Goal: Transaction & Acquisition: Purchase product/service

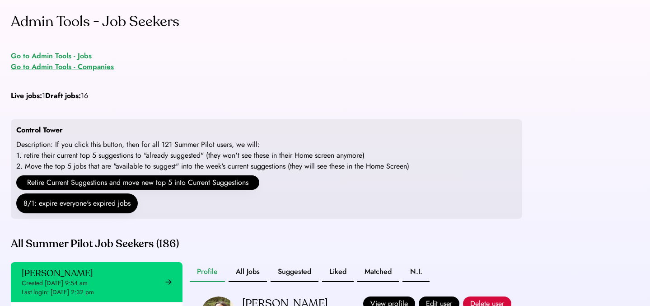
click at [74, 70] on div "Go to Admin Tools - Companies" at bounding box center [62, 66] width 103 height 11
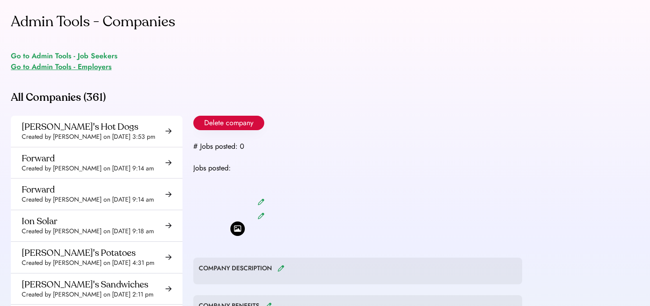
click at [79, 68] on div "Go to Admin Tools - Employers" at bounding box center [61, 66] width 101 height 11
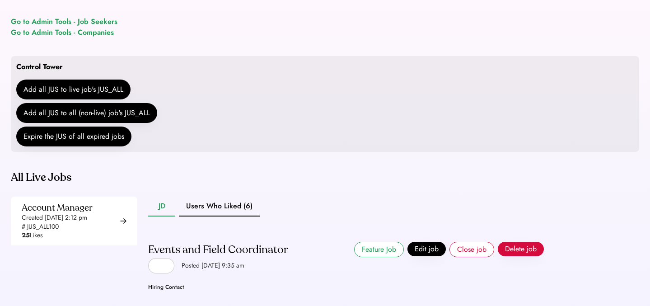
scroll to position [60, 0]
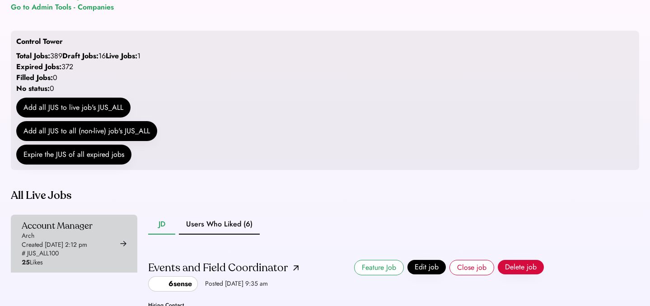
click at [93, 253] on div "Account Manager Arch Created [DATE] 2:12 pm # JUS_ALL100 25 Likes" at bounding box center [57, 243] width 71 height 47
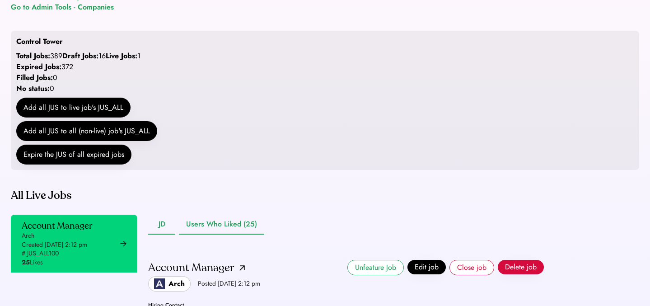
click at [218, 234] on button "Users Who Liked (25)" at bounding box center [221, 224] width 85 height 20
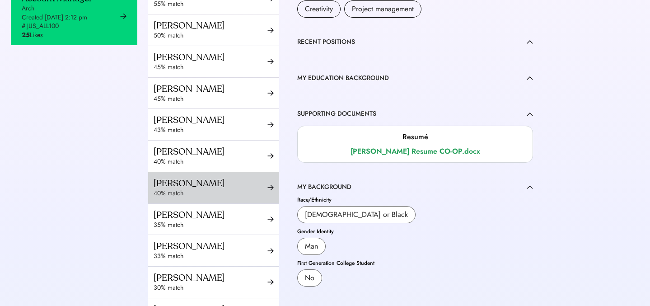
scroll to position [354, 0]
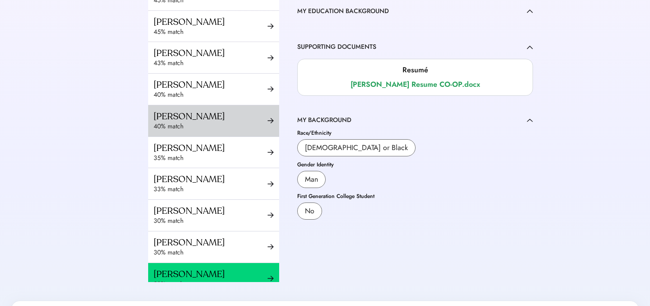
click at [200, 107] on div "Agustin Oliva 40% match" at bounding box center [213, 120] width 131 height 31
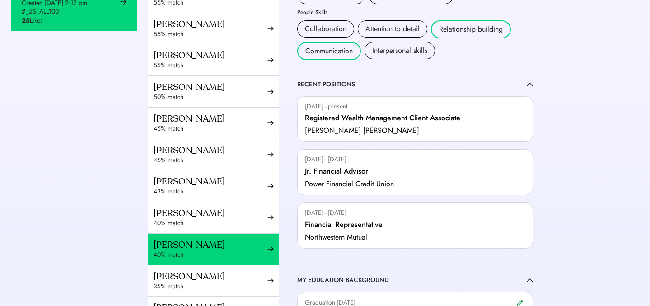
scroll to position [377, 0]
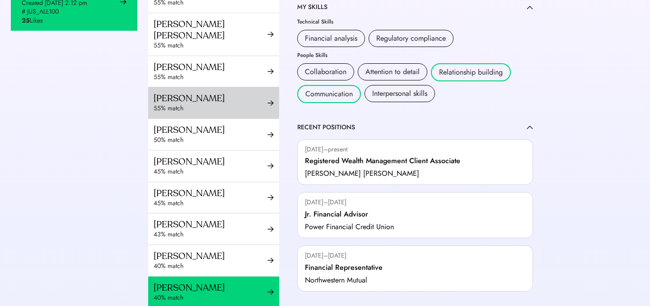
click at [201, 103] on div "[PERSON_NAME]" at bounding box center [211, 98] width 114 height 11
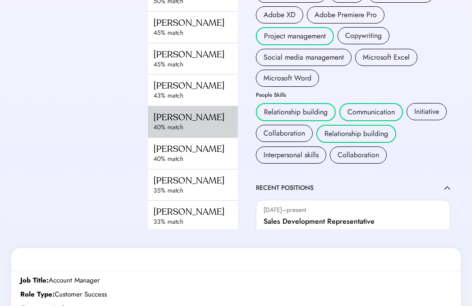
scroll to position [429, 0]
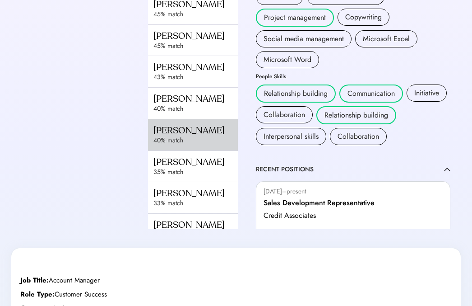
click at [213, 139] on div "40% match" at bounding box center [208, 140] width 109 height 9
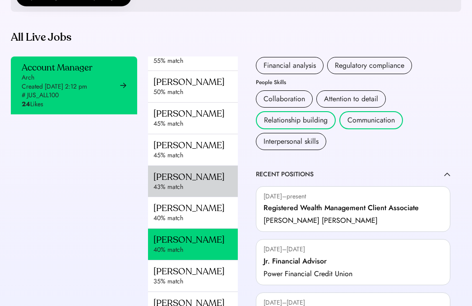
scroll to position [593, 0]
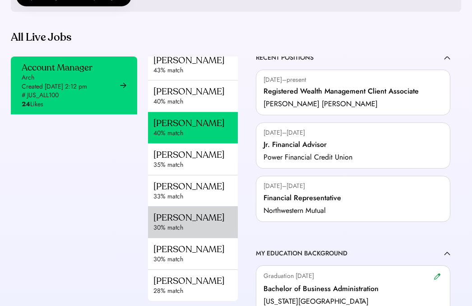
click at [200, 218] on div "Nazaz Abbass" at bounding box center [208, 217] width 109 height 11
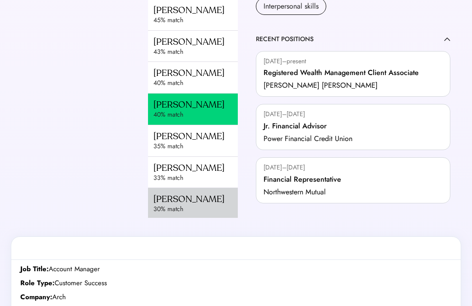
scroll to position [438, 0]
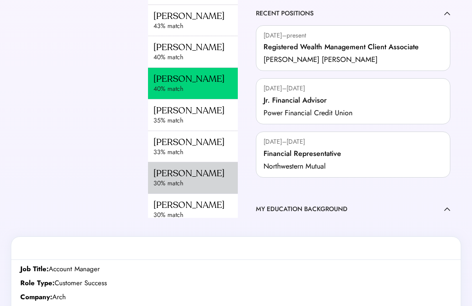
click at [194, 175] on div "Nazaz Abbass" at bounding box center [208, 173] width 109 height 11
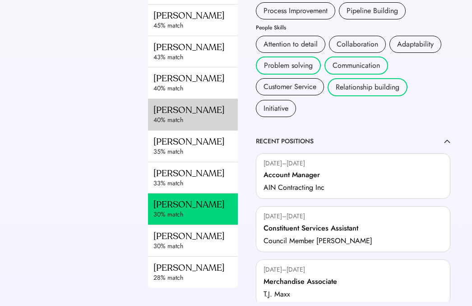
scroll to position [527, 0]
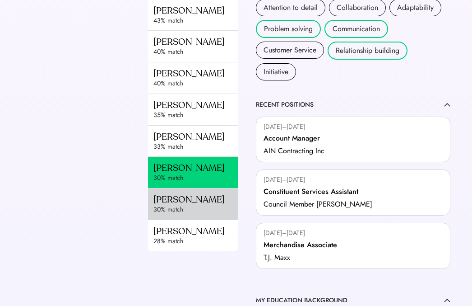
click at [198, 196] on div "Andrew Hsiung" at bounding box center [208, 199] width 109 height 11
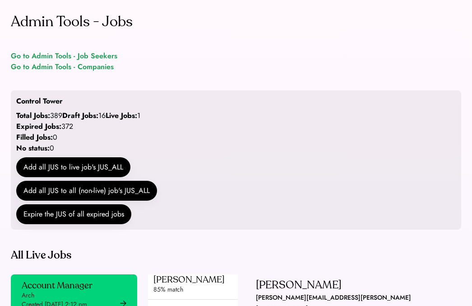
click at [98, 52] on div "Go to Admin Tools - Job Seekers" at bounding box center [64, 56] width 107 height 11
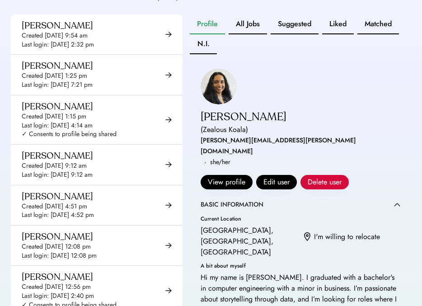
scroll to position [280, 0]
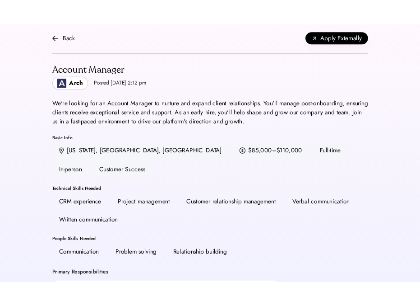
scroll to position [12, 0]
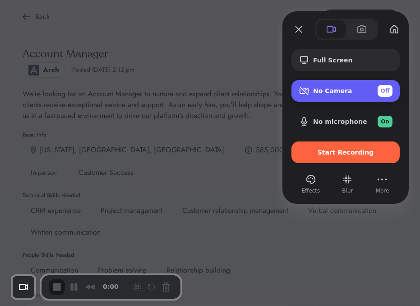
click at [307, 94] on span "Camera options" at bounding box center [304, 90] width 11 height 11
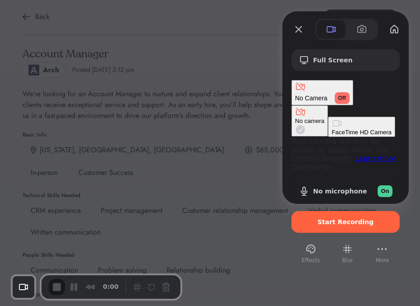
click at [332, 129] on div "FaceTime HD Camera" at bounding box center [362, 132] width 60 height 7
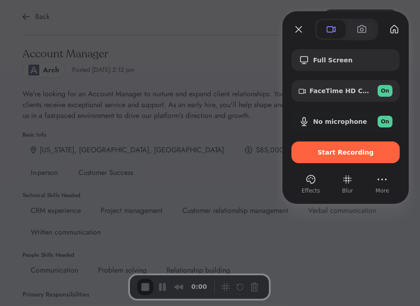
click at [326, 152] on span "Start Recording" at bounding box center [346, 152] width 56 height 7
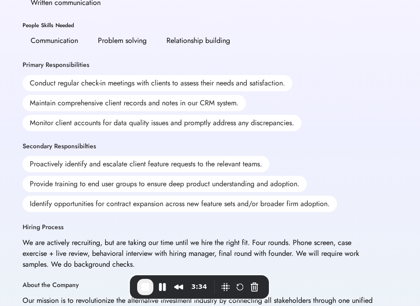
scroll to position [244, 0]
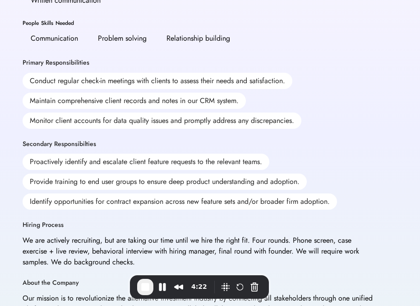
click at [140, 285] on span "End Recording" at bounding box center [145, 286] width 11 height 11
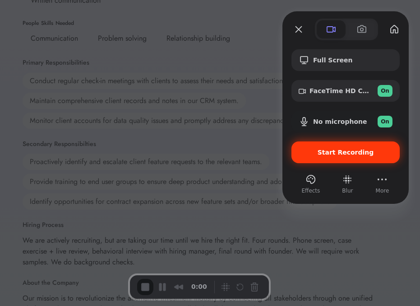
click at [335, 153] on span "Start Recording" at bounding box center [346, 152] width 56 height 7
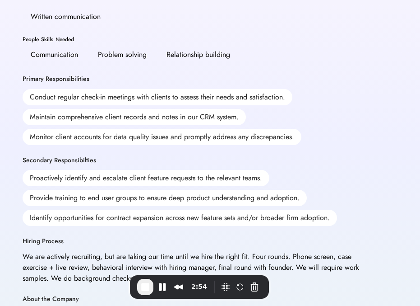
scroll to position [228, 0]
click at [137, 284] on button "End Recording" at bounding box center [145, 287] width 16 height 16
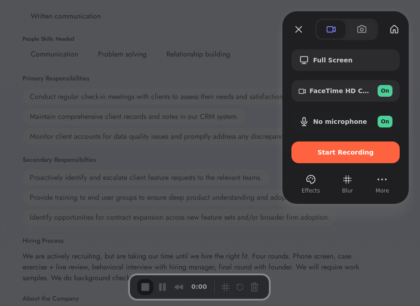
click at [329, 157] on div "Start Recording" at bounding box center [346, 152] width 108 height 22
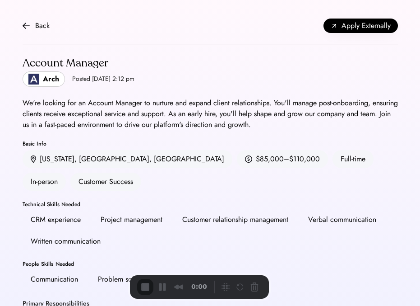
scroll to position [0, 0]
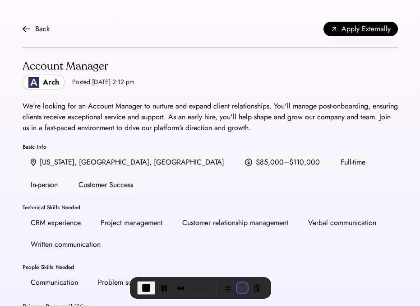
click at [237, 289] on button "Restart Recording" at bounding box center [242, 287] width 11 height 11
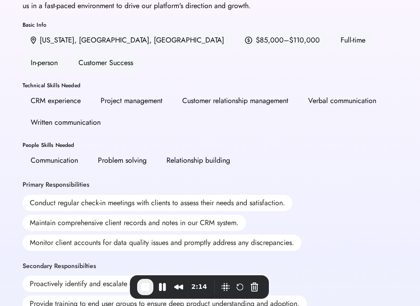
scroll to position [123, 0]
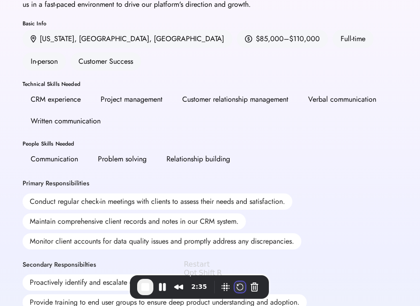
click at [235, 284] on button "Restart Recording" at bounding box center [240, 286] width 11 height 11
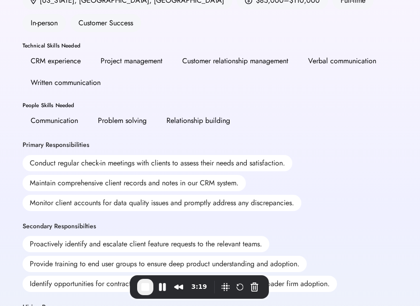
scroll to position [162, 0]
click at [140, 285] on span "End Recording" at bounding box center [145, 286] width 11 height 11
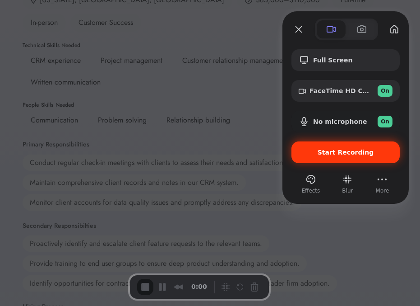
click at [335, 144] on div "Start Recording" at bounding box center [346, 152] width 108 height 22
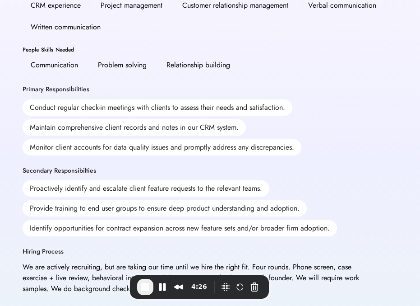
scroll to position [219, 0]
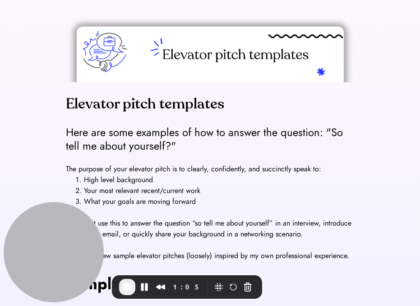
scroll to position [82, 0]
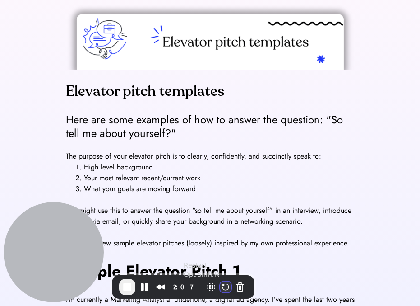
click at [224, 282] on button "Restart Recording" at bounding box center [225, 286] width 11 height 11
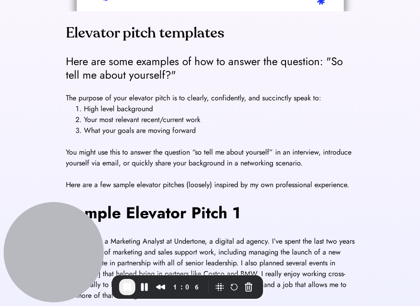
scroll to position [118, 0]
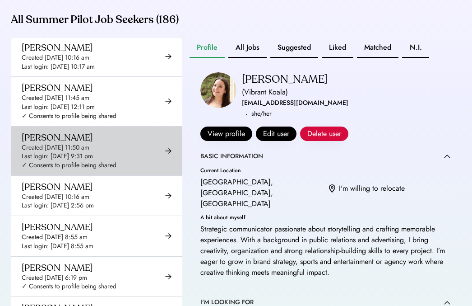
scroll to position [6437, 0]
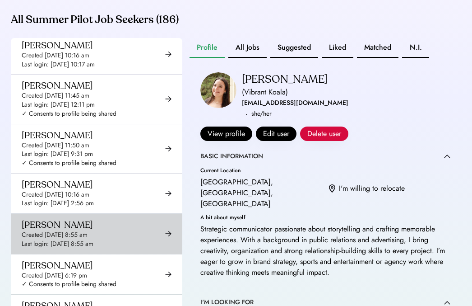
click at [67, 230] on div "Created [DATE] 8:55 am" at bounding box center [55, 234] width 66 height 9
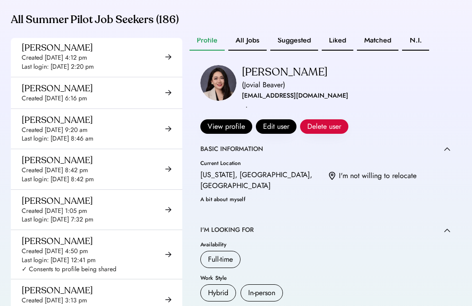
scroll to position [4879, 0]
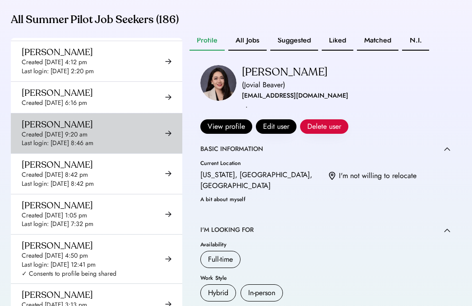
click at [77, 130] on div "Created Aug 28, 2025 9:20 am" at bounding box center [55, 134] width 66 height 9
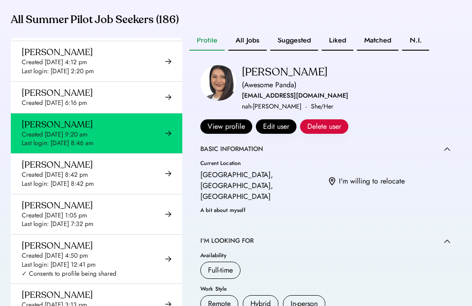
click at [340, 50] on button "Liked" at bounding box center [338, 41] width 32 height 20
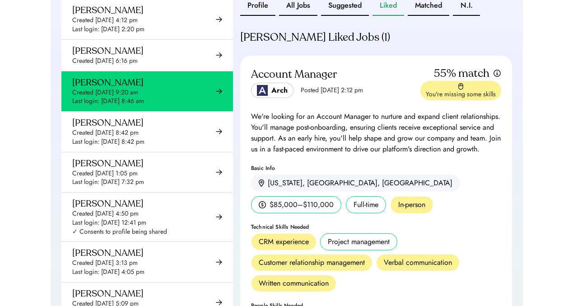
scroll to position [184, 0]
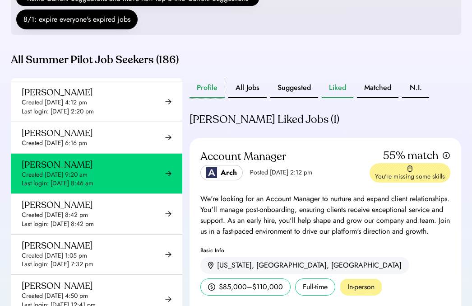
click at [207, 96] on button "Profile" at bounding box center [207, 88] width 35 height 20
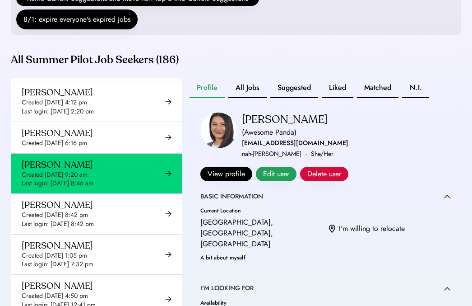
click at [271, 181] on button "Edit user" at bounding box center [276, 174] width 41 height 14
click at [274, 181] on button "Edit user" at bounding box center [276, 174] width 41 height 14
click at [266, 181] on button "Edit user" at bounding box center [276, 174] width 41 height 14
click at [280, 181] on button "Edit user" at bounding box center [276, 174] width 41 height 14
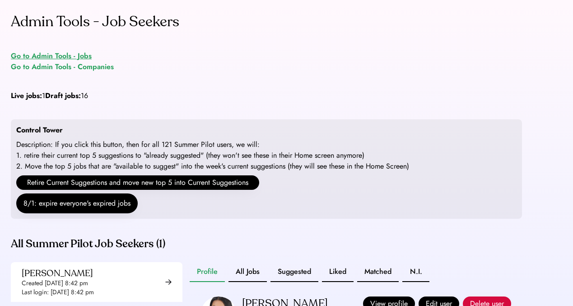
click at [80, 55] on div "Go to Admin Tools - Jobs" at bounding box center [51, 56] width 81 height 11
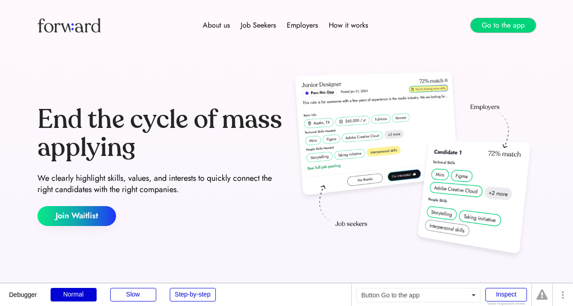
click at [504, 23] on button "Go to the app" at bounding box center [503, 25] width 65 height 14
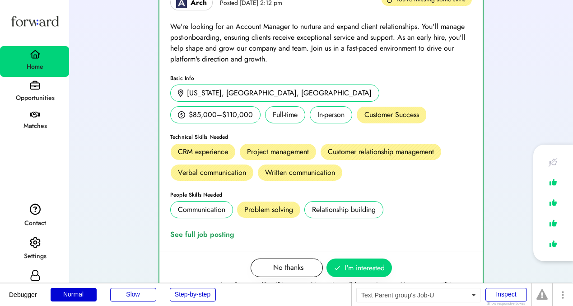
scroll to position [494, 0]
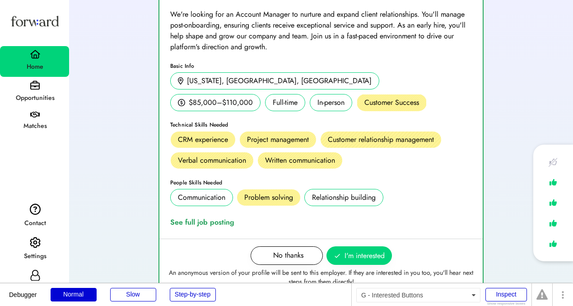
click at [346, 255] on span "I'm interested" at bounding box center [365, 255] width 40 height 11
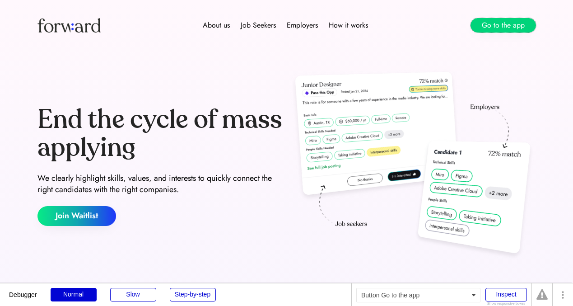
click at [487, 28] on button "Go to the app" at bounding box center [503, 25] width 65 height 14
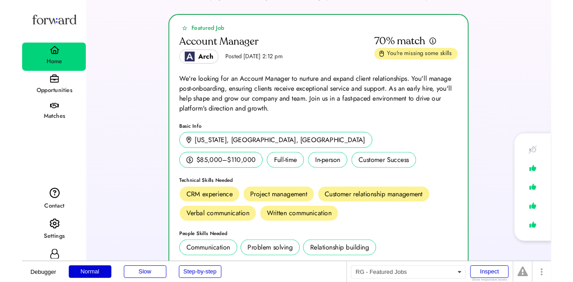
scroll to position [67, 0]
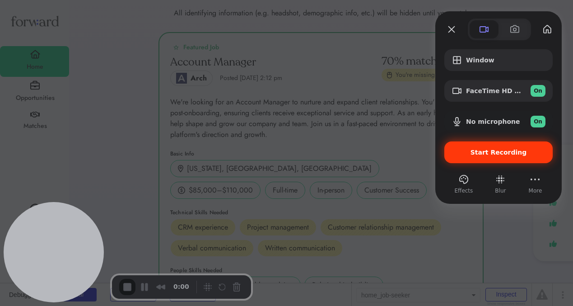
click at [480, 150] on span "Start Recording" at bounding box center [499, 152] width 56 height 7
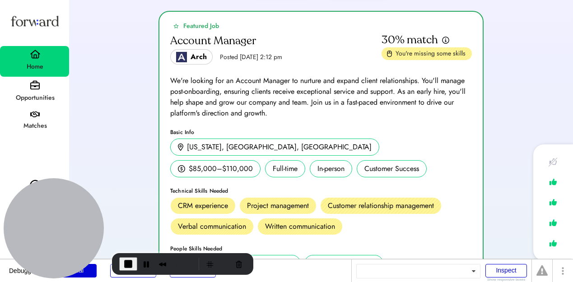
scroll to position [325, 0]
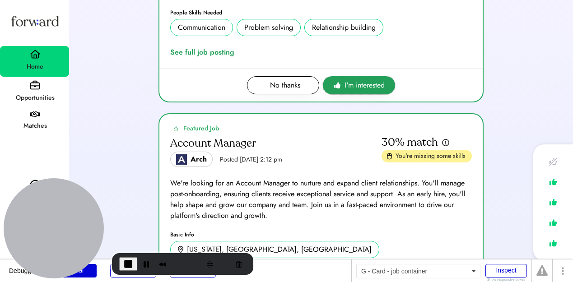
click at [357, 84] on span "I'm interested" at bounding box center [365, 85] width 40 height 11
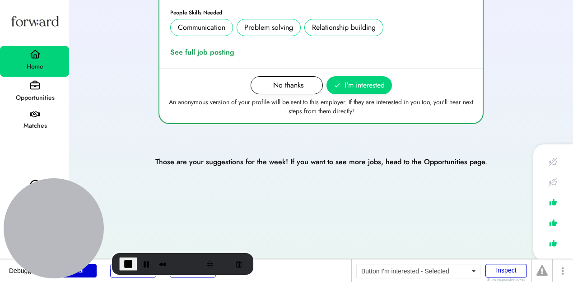
click at [357, 84] on span "I'm interested" at bounding box center [365, 85] width 40 height 11
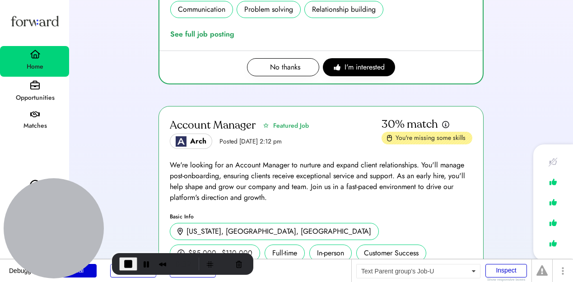
scroll to position [341, 0]
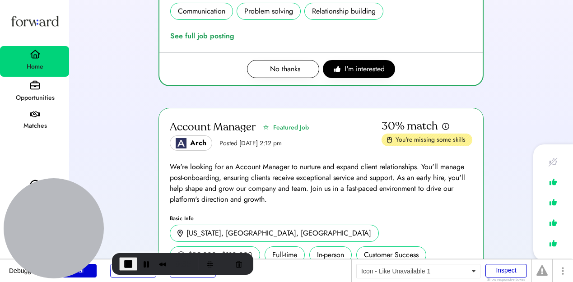
click at [553, 160] on img at bounding box center [553, 161] width 13 height 13
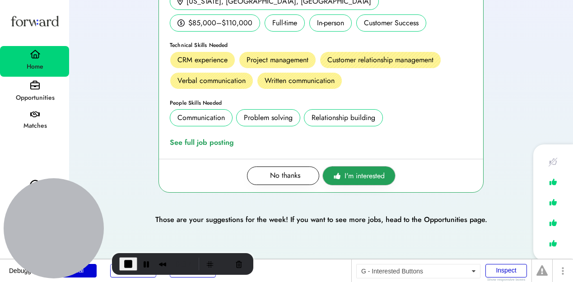
click at [360, 175] on span "I'm interested" at bounding box center [365, 176] width 40 height 11
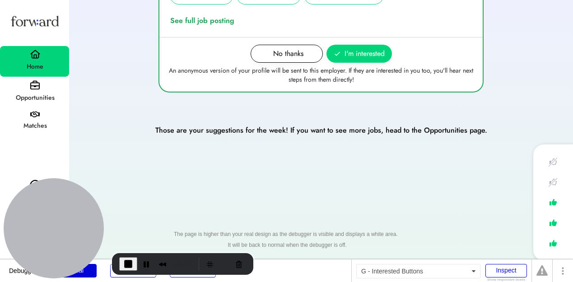
click at [352, 48] on button "I'm interested" at bounding box center [358, 54] width 65 height 18
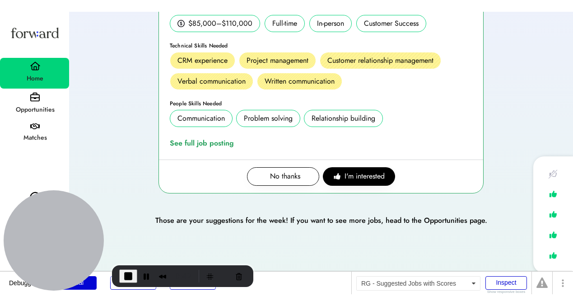
scroll to position [584, 0]
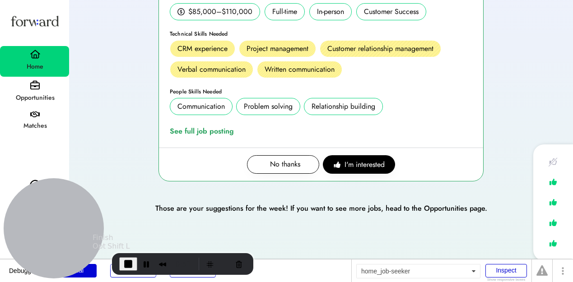
click at [126, 265] on span "End Recording" at bounding box center [128, 264] width 11 height 11
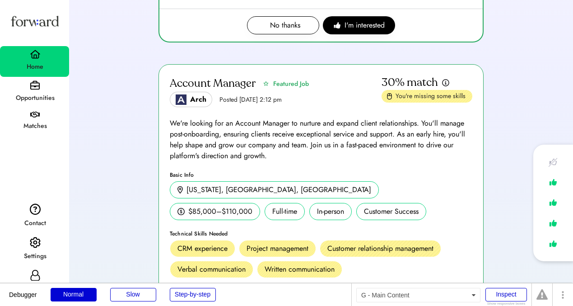
scroll to position [285, 0]
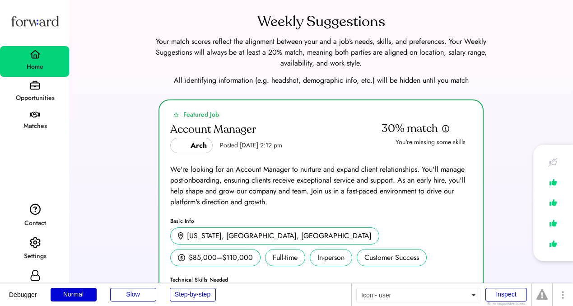
click at [38, 275] on icon at bounding box center [35, 275] width 11 height 11
select select "*****"
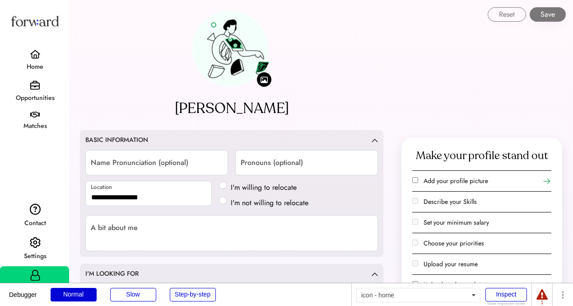
click at [25, 81] on div "Opportunities" at bounding box center [34, 92] width 69 height 31
click at [26, 72] on div "Home" at bounding box center [35, 66] width 68 height 11
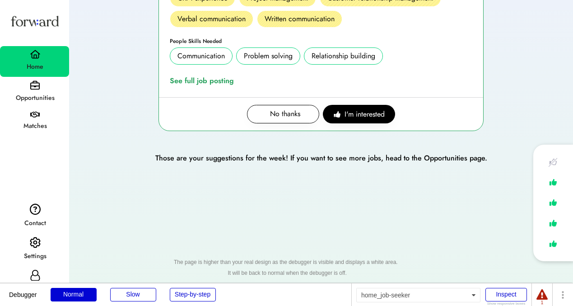
scroll to position [639, 0]
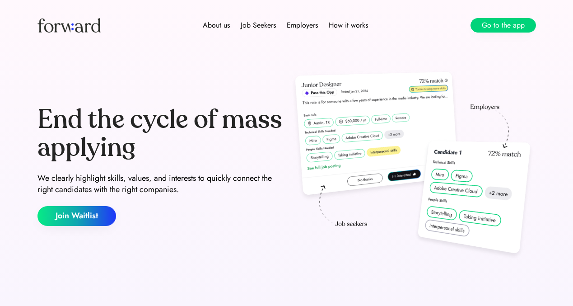
click at [485, 27] on button "Go to the app" at bounding box center [503, 25] width 65 height 14
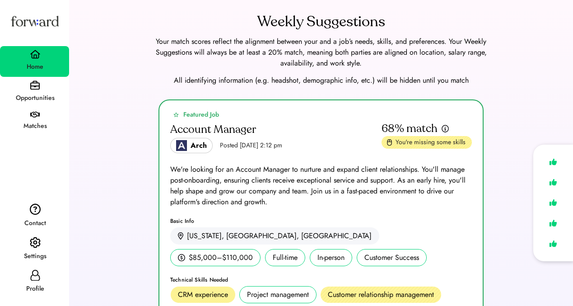
click at [20, 241] on div "Settings" at bounding box center [34, 249] width 69 height 33
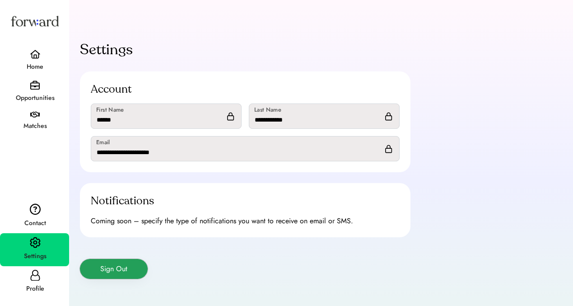
click at [107, 265] on button "Sign Out" at bounding box center [114, 269] width 68 height 20
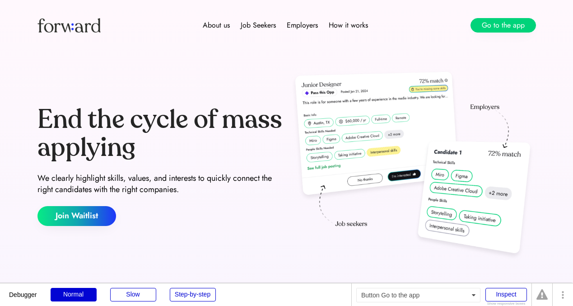
click at [516, 26] on button "Go to the app" at bounding box center [503, 25] width 65 height 14
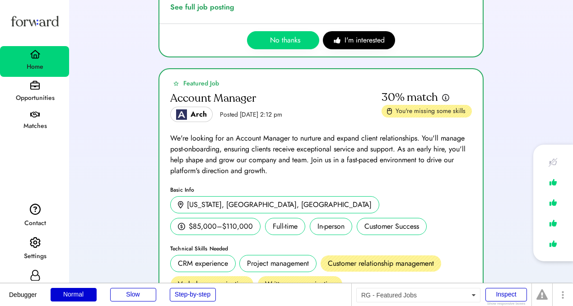
scroll to position [500, 0]
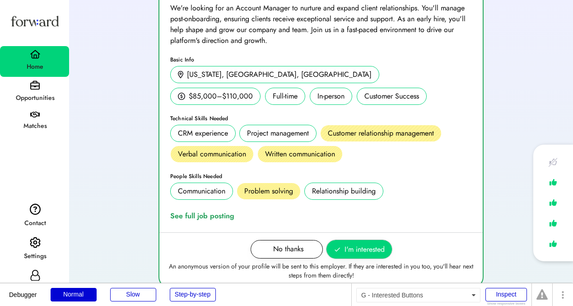
click at [344, 242] on button "I'm interested" at bounding box center [358, 249] width 65 height 18
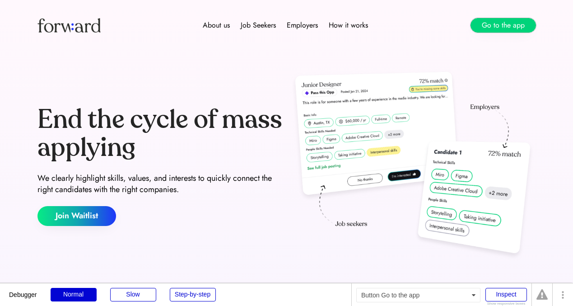
click at [509, 24] on button "Go to the app" at bounding box center [503, 25] width 65 height 14
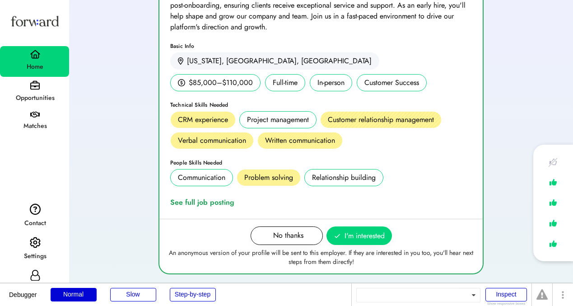
scroll to position [557, 0]
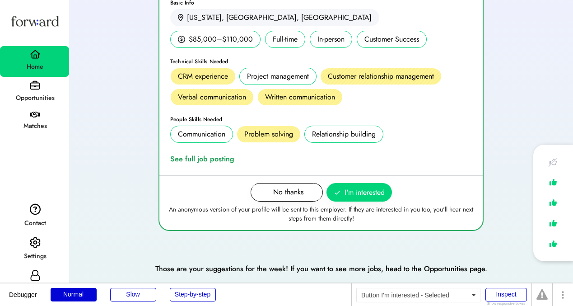
click at [363, 192] on span "I'm interested" at bounding box center [365, 192] width 40 height 11
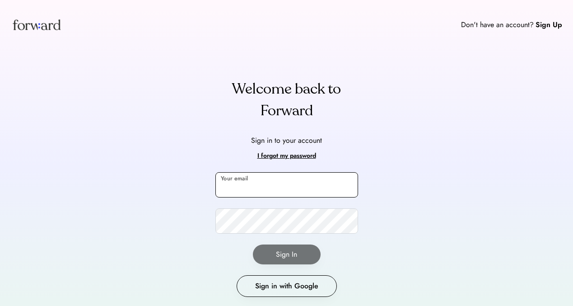
click at [250, 190] on input "email" at bounding box center [286, 184] width 143 height 25
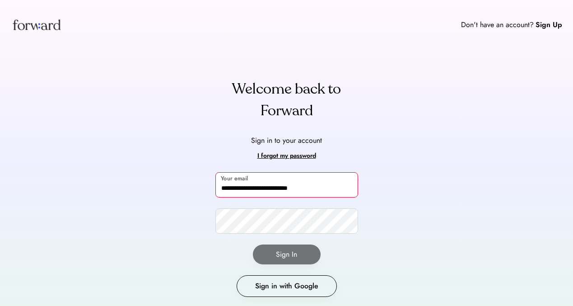
type input "**********"
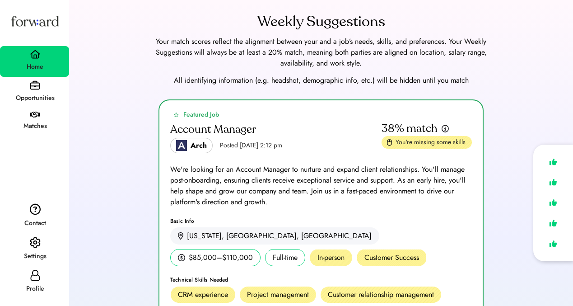
scroll to position [176, 0]
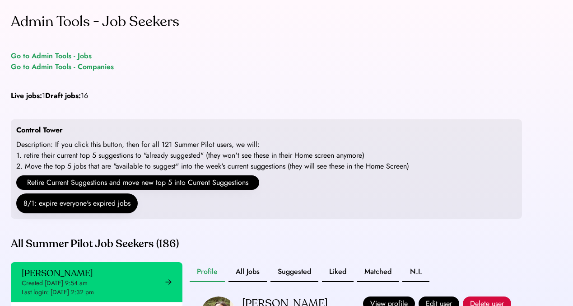
click at [66, 55] on div "Go to Admin Tools - Jobs" at bounding box center [51, 56] width 81 height 11
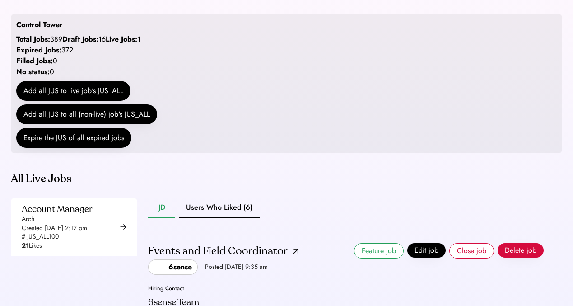
scroll to position [197, 0]
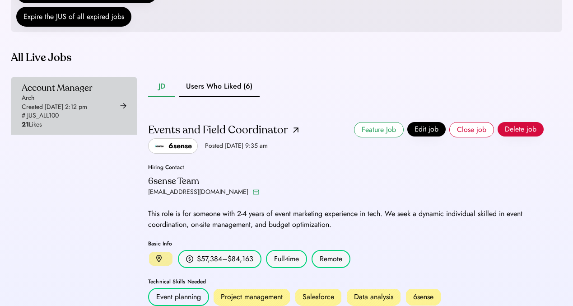
click at [91, 129] on div "Account Manager Arch Created Aug 6, 2025 2:12 pm # JUS_ALL100 21 Likes" at bounding box center [57, 105] width 71 height 47
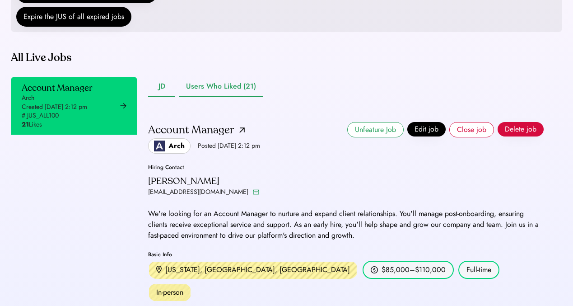
click at [237, 97] on button "Users Who Liked (21)" at bounding box center [221, 87] width 84 height 20
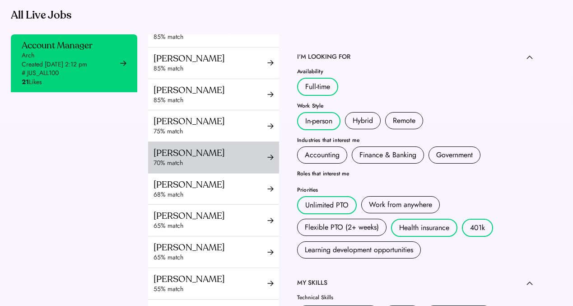
scroll to position [182, 0]
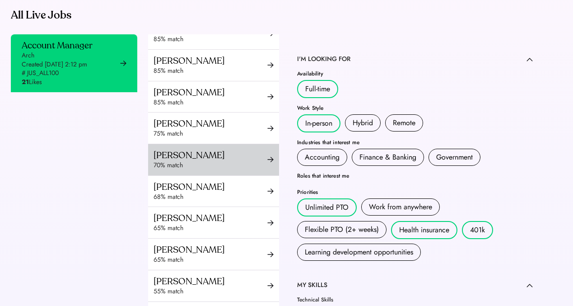
click at [218, 170] on div "70% match" at bounding box center [211, 165] width 114 height 9
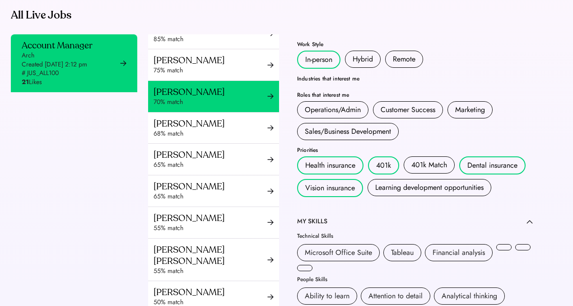
scroll to position [364, 0]
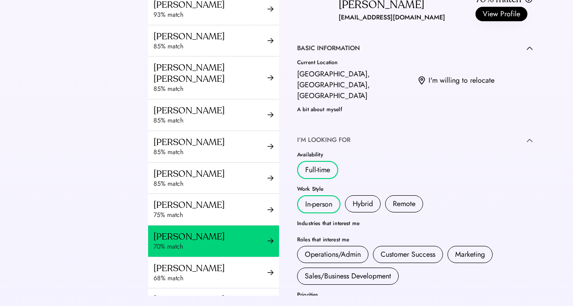
scroll to position [293, 0]
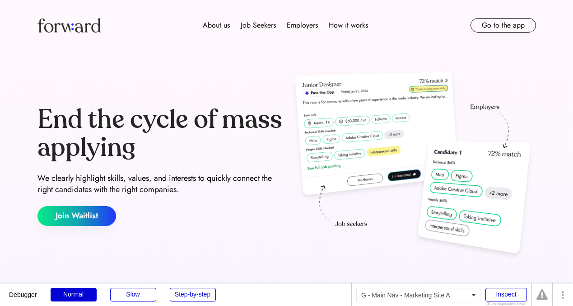
click at [502, 26] on button "Go to the app" at bounding box center [503, 25] width 65 height 14
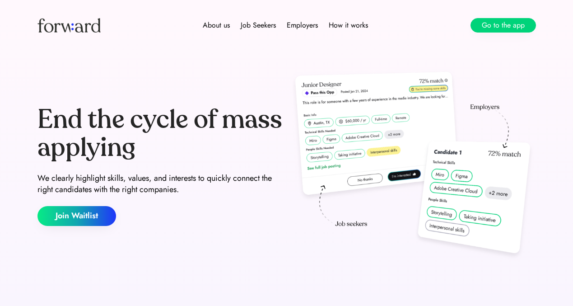
click at [505, 20] on button "Go to the app" at bounding box center [503, 25] width 65 height 14
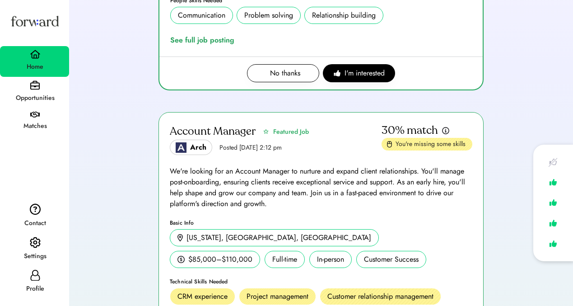
click at [40, 237] on img at bounding box center [35, 243] width 11 height 12
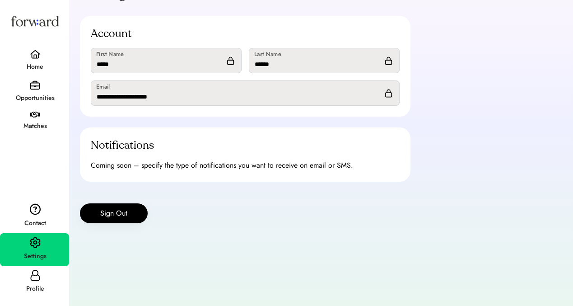
scroll to position [56, 0]
click at [107, 229] on div "Settings Account First Name Last Name Email Notifications Coming soon – specify…" at bounding box center [245, 125] width 352 height 306
click at [103, 214] on button "Sign Out" at bounding box center [114, 213] width 68 height 20
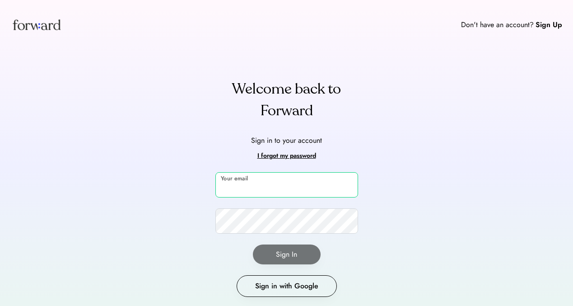
click at [238, 180] on input "email" at bounding box center [286, 184] width 143 height 25
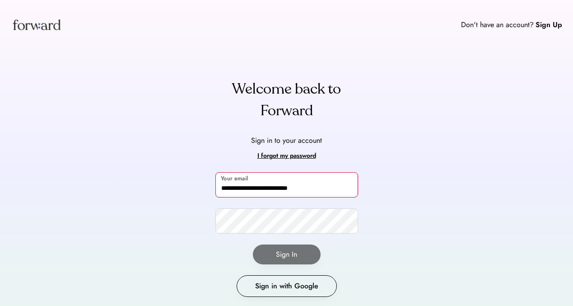
type input "**********"
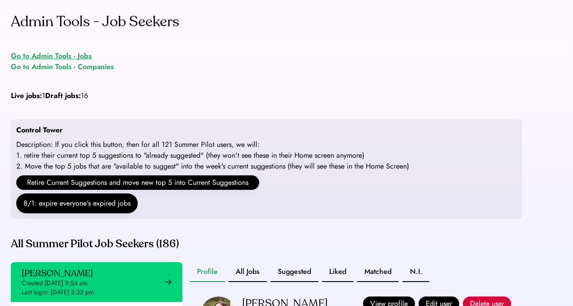
click at [74, 52] on div "Go to Admin Tools - Jobs" at bounding box center [51, 56] width 81 height 11
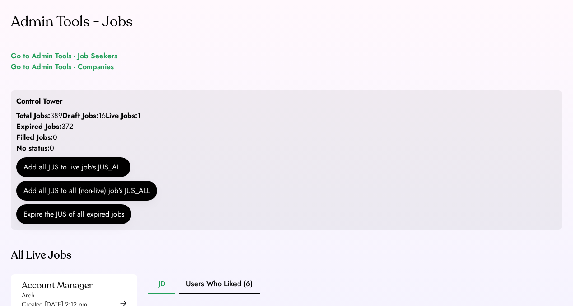
scroll to position [169, 0]
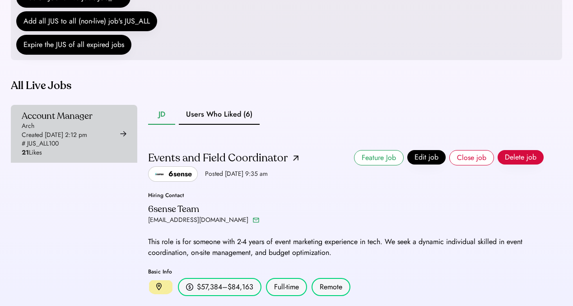
click at [88, 121] on div "Account Manager" at bounding box center [57, 115] width 71 height 11
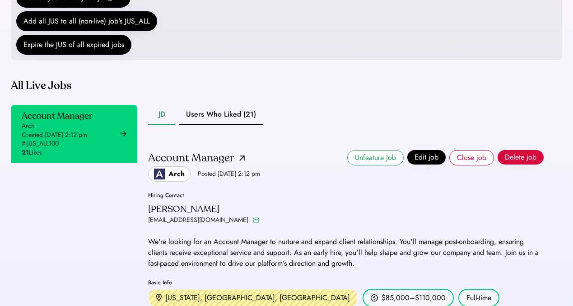
click at [224, 147] on div "JD Users Who Liked (21) Account Manager Arch Posted Aug 6, 2025 2:12 pm Unfeatu…" at bounding box center [346, 285] width 396 height 361
click at [224, 125] on button "Users Who Liked (21)" at bounding box center [221, 115] width 84 height 20
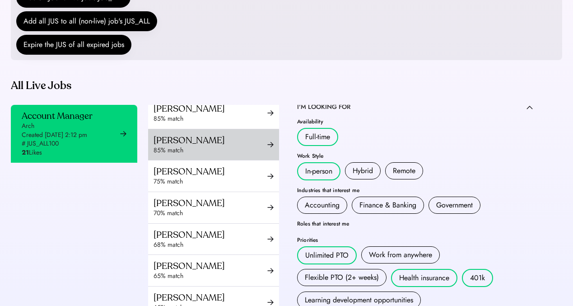
scroll to position [222, 0]
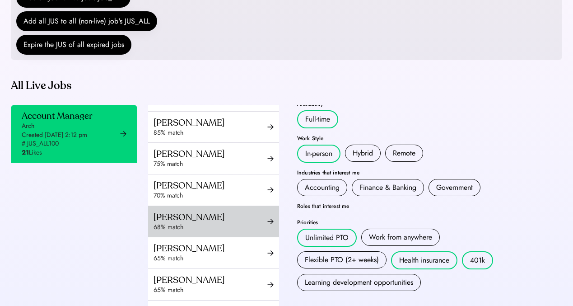
click at [224, 223] on div "Corina Alexander" at bounding box center [211, 216] width 114 height 11
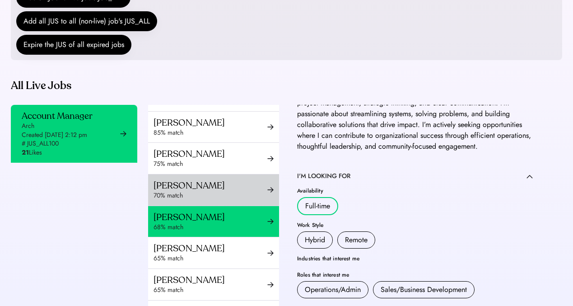
click at [237, 200] on div "70% match" at bounding box center [211, 195] width 114 height 9
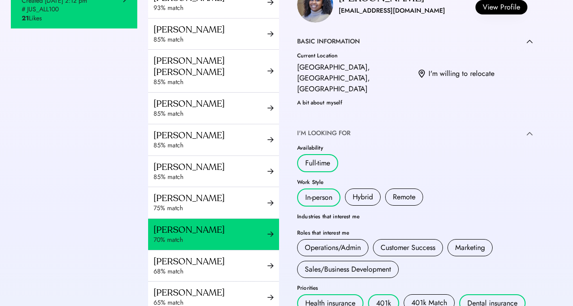
scroll to position [47, 0]
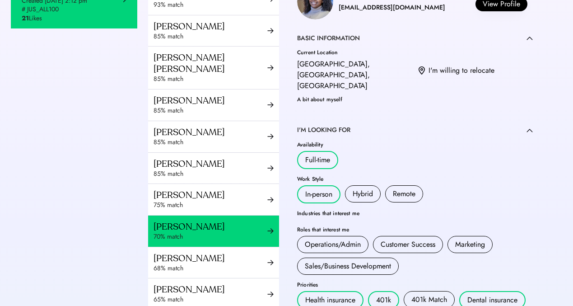
click at [497, 11] on button "View Profile" at bounding box center [501, 4] width 52 height 14
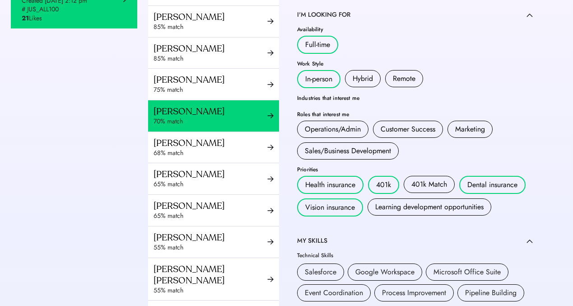
scroll to position [106, 0]
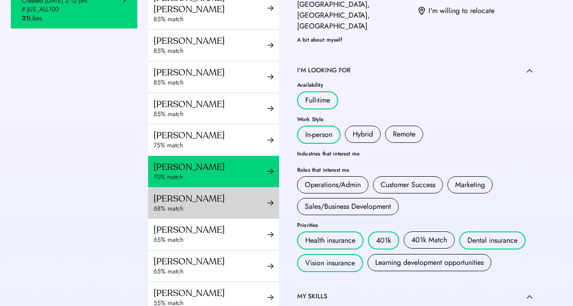
click at [205, 204] on div "Corina Alexander" at bounding box center [211, 198] width 114 height 11
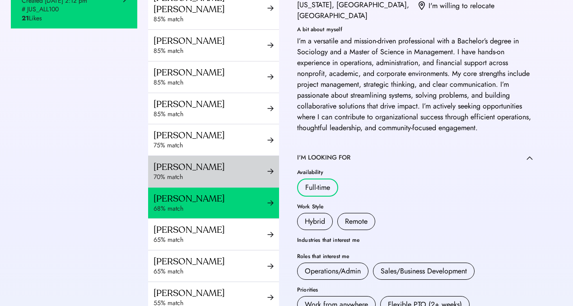
click at [210, 172] on div "Nazaz Abbass" at bounding box center [211, 166] width 114 height 11
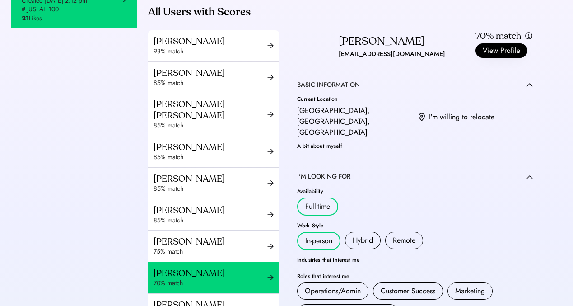
scroll to position [300, 0]
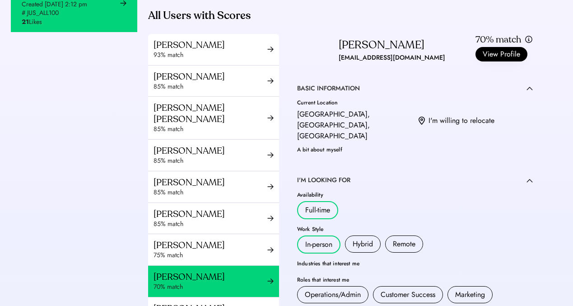
click at [311, 70] on img at bounding box center [315, 52] width 36 height 36
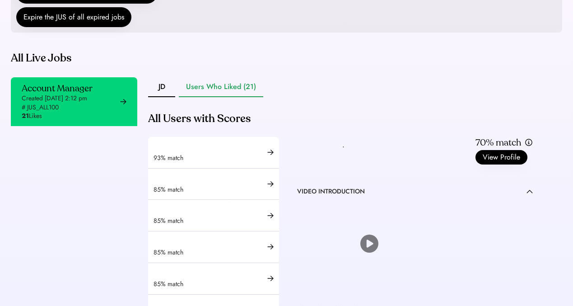
scroll to position [219, 0]
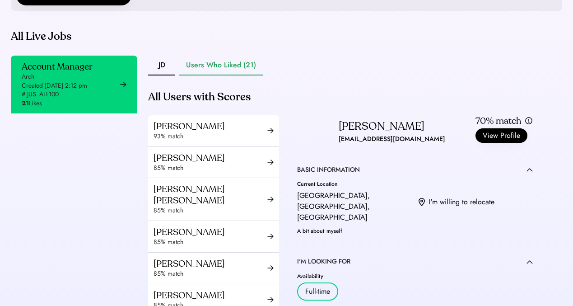
click at [226, 75] on button "Users Who Liked (21)" at bounding box center [221, 66] width 84 height 20
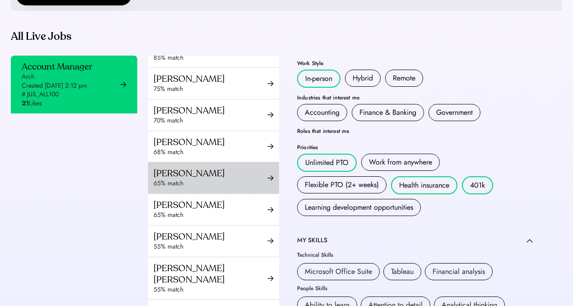
scroll to position [245, 0]
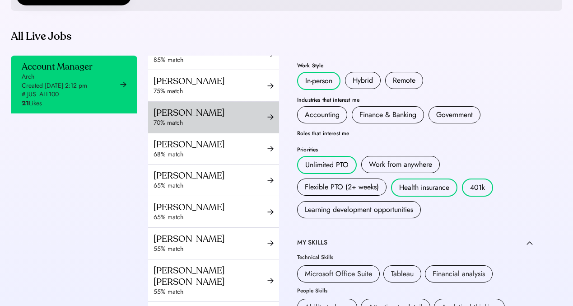
click at [217, 127] on div "70% match" at bounding box center [211, 122] width 114 height 9
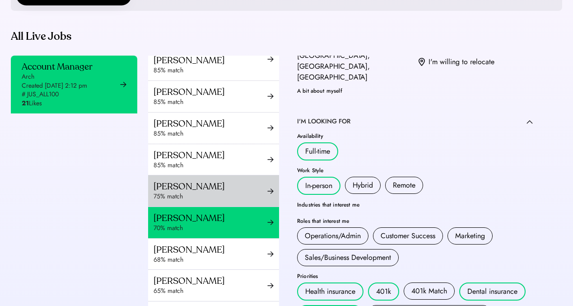
scroll to position [151, 0]
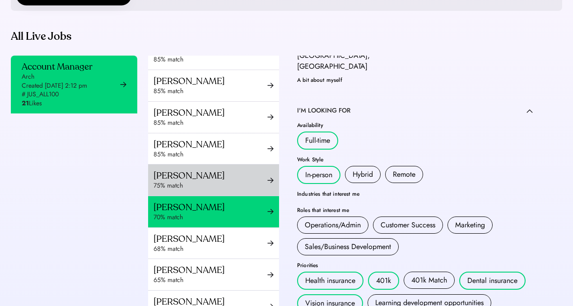
click at [237, 190] on div "75% match" at bounding box center [211, 185] width 114 height 9
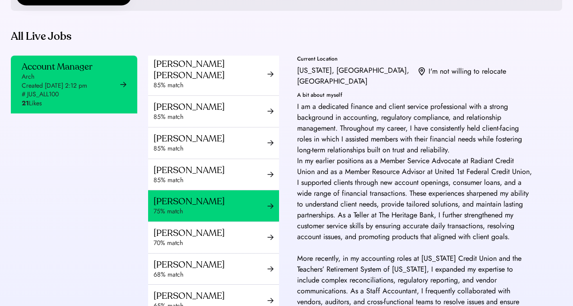
scroll to position [146, 0]
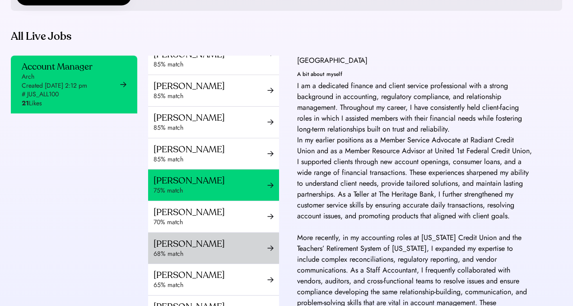
click at [189, 242] on div "Corina Alexander 68% match" at bounding box center [213, 248] width 131 height 31
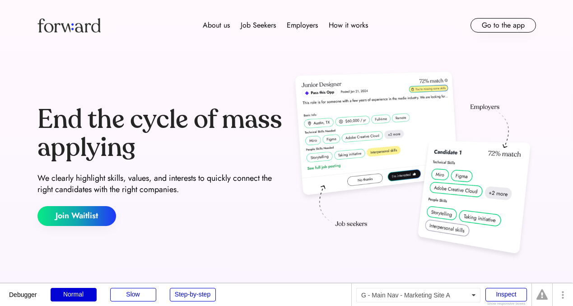
click at [520, 19] on button "Go to the app" at bounding box center [503, 25] width 65 height 14
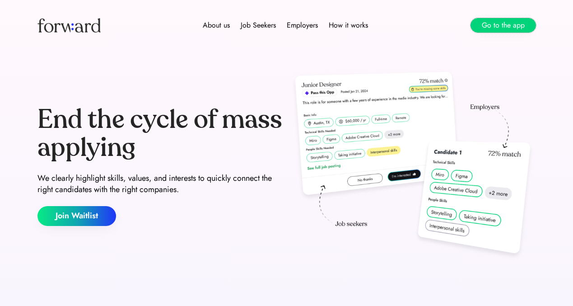
click at [485, 19] on button "Go to the app" at bounding box center [503, 25] width 65 height 14
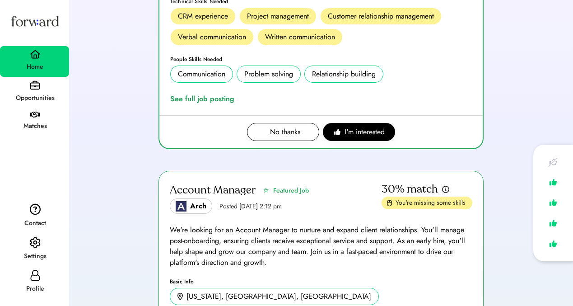
scroll to position [255, 0]
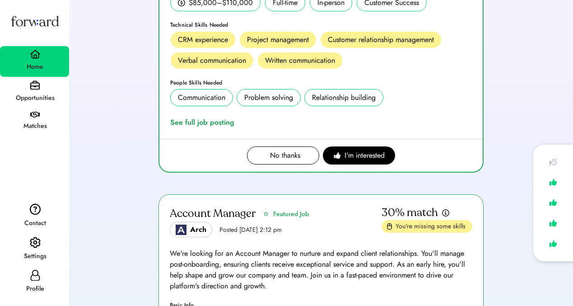
click at [557, 163] on img at bounding box center [553, 161] width 13 height 13
click at [56, 94] on div "Opportunities" at bounding box center [35, 98] width 68 height 11
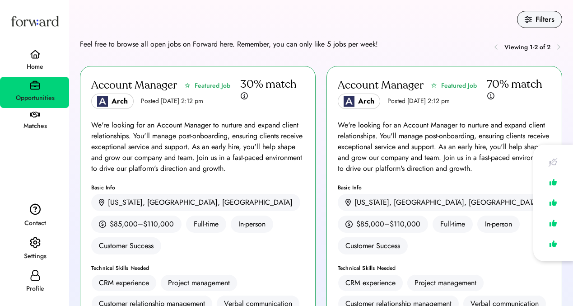
click at [384, 84] on div "Account Manager" at bounding box center [381, 85] width 86 height 14
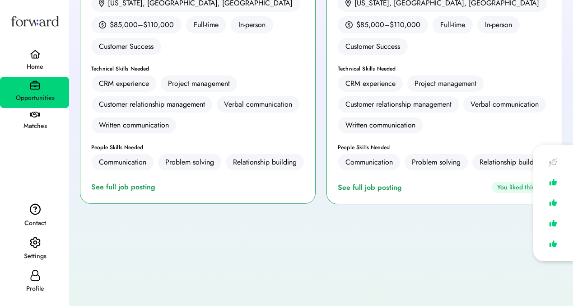
scroll to position [234, 0]
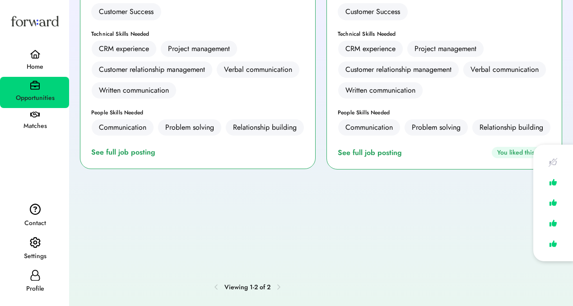
click at [507, 147] on div "You liked this job" at bounding box center [521, 152] width 59 height 11
click at [468, 161] on div "Account Manager Featured Job Arch Posted Aug 6, 2025 2:12 pm 70% match We're lo…" at bounding box center [444, 0] width 236 height 337
click at [372, 156] on div "See full job posting" at bounding box center [372, 152] width 68 height 11
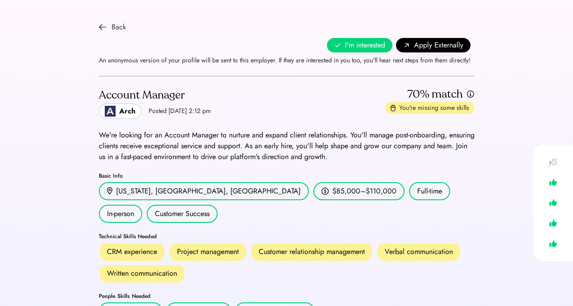
click at [119, 23] on div "Back" at bounding box center [119, 27] width 14 height 11
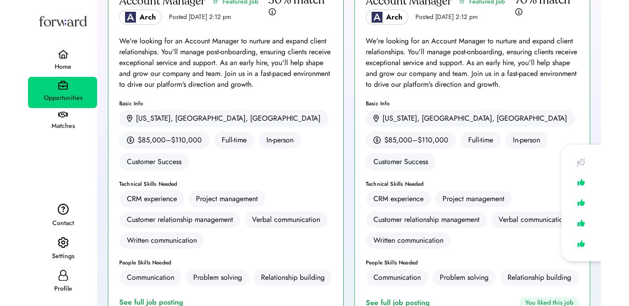
scroll to position [37, 0]
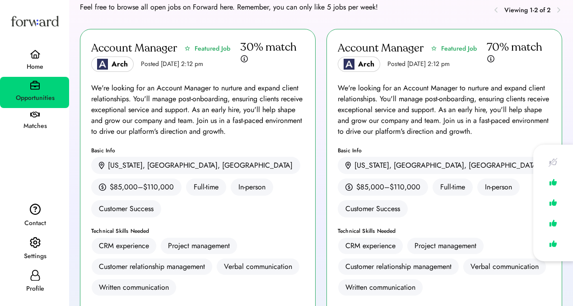
click at [329, 28] on div "Feel free to browse all open jobs on Forward here. Remember, you can only like …" at bounding box center [321, 247] width 482 height 491
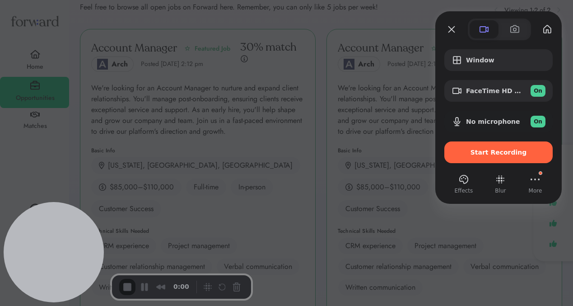
click at [492, 155] on span "Start Recording" at bounding box center [499, 152] width 56 height 7
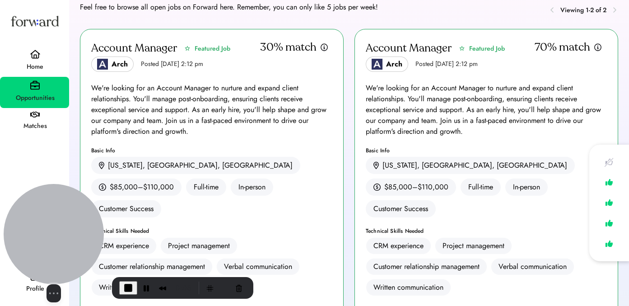
click at [61, 224] on div at bounding box center [54, 234] width 100 height 100
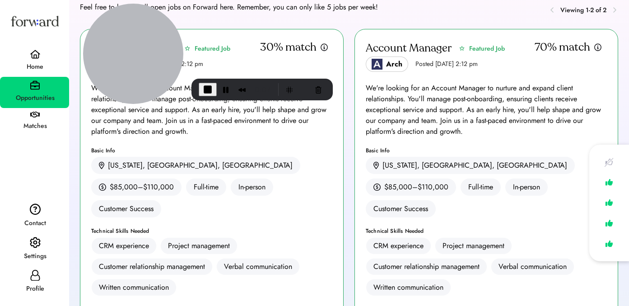
drag, startPoint x: 66, startPoint y: 215, endPoint x: 89, endPoint y: -35, distance: 250.8
click at [89, 0] on html "Filters Feel free to browse all open jobs on Forward here. Remember, you can on…" at bounding box center [314, 116] width 629 height 306
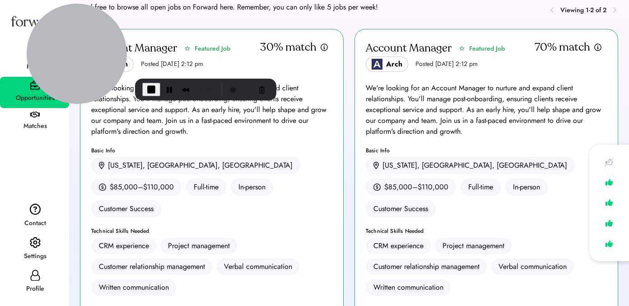
click at [39, 279] on use at bounding box center [34, 275] width 9 height 11
select select "*****"
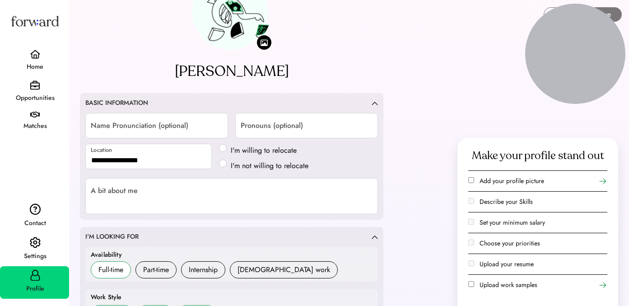
drag, startPoint x: 97, startPoint y: 28, endPoint x: 628, endPoint y: -31, distance: 534.7
click at [573, 0] on html "Filters Feel free to browse all open jobs on Forward here. Remember, you can on…" at bounding box center [314, 116] width 629 height 306
click at [32, 47] on div "Home" at bounding box center [34, 61] width 69 height 31
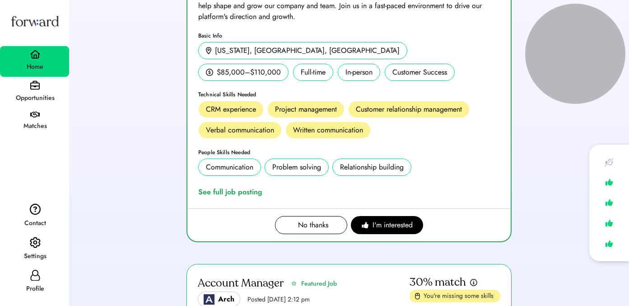
scroll to position [328, 0]
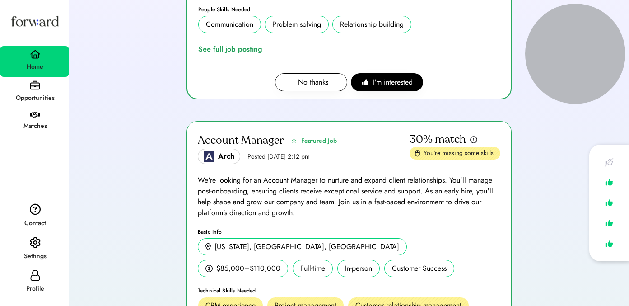
click at [45, 87] on div "Opportunities" at bounding box center [34, 92] width 69 height 31
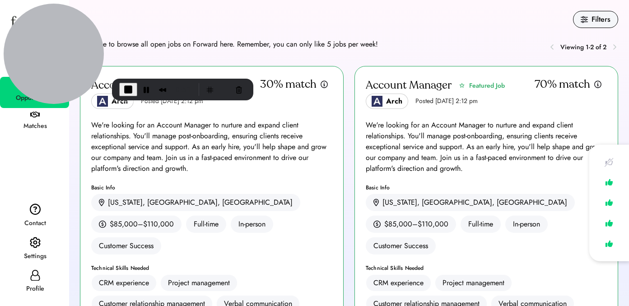
drag, startPoint x: 578, startPoint y: 12, endPoint x: 45, endPoint y: -10, distance: 533.7
click at [45, 0] on html "Weekly Suggestions Your match scores reflect the alignment between your and a j…" at bounding box center [314, 153] width 629 height 306
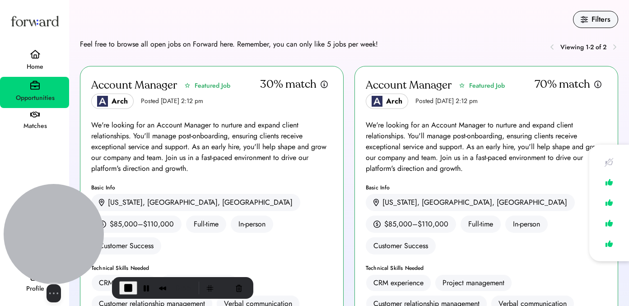
drag, startPoint x: 79, startPoint y: 37, endPoint x: 77, endPoint y: 279, distance: 241.6
click at [77, 279] on div "Select video screen size" at bounding box center [54, 243] width 100 height 118
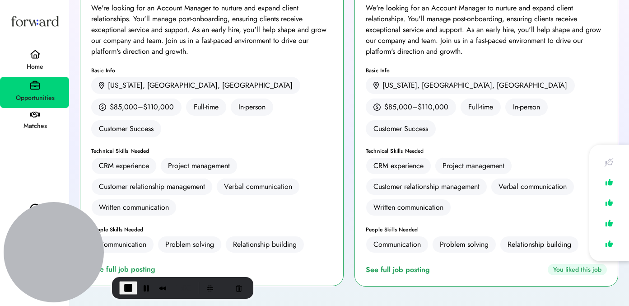
scroll to position [213, 0]
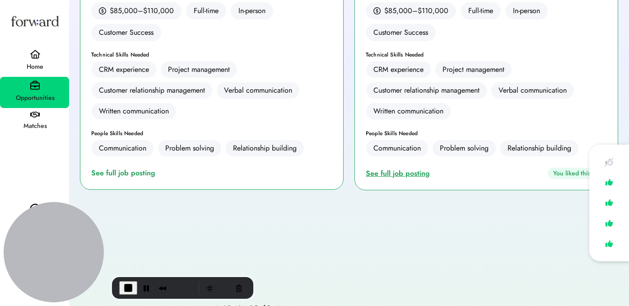
click at [385, 168] on div "See full job posting" at bounding box center [400, 173] width 68 height 11
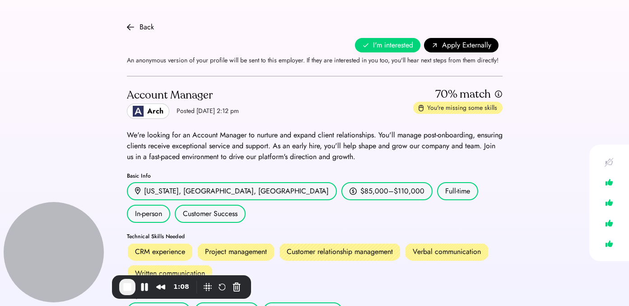
click at [385, 44] on span "I'm interested" at bounding box center [393, 45] width 40 height 11
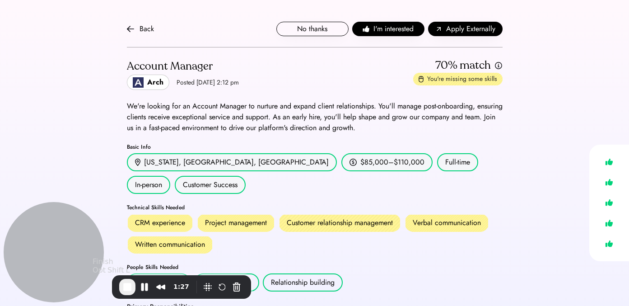
click at [125, 288] on span "End Recording" at bounding box center [127, 286] width 11 height 11
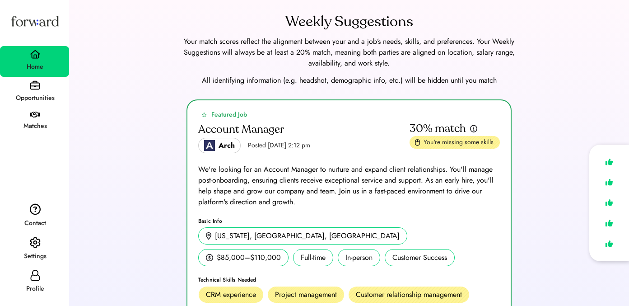
click at [30, 246] on img at bounding box center [35, 243] width 11 height 12
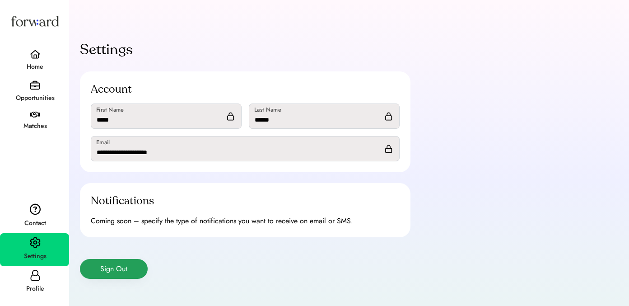
click at [132, 268] on button "Sign Out" at bounding box center [114, 269] width 68 height 20
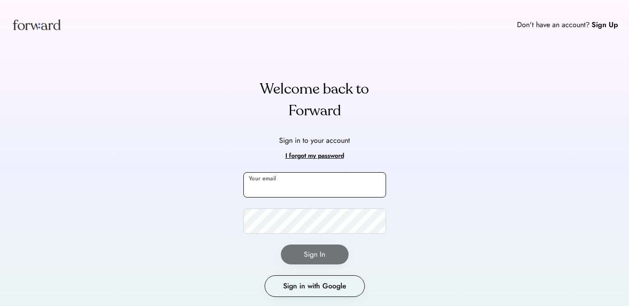
click at [272, 186] on input "email" at bounding box center [314, 184] width 143 height 25
type input "*"
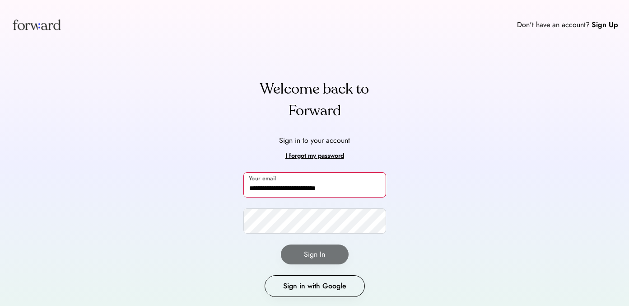
type input "**********"
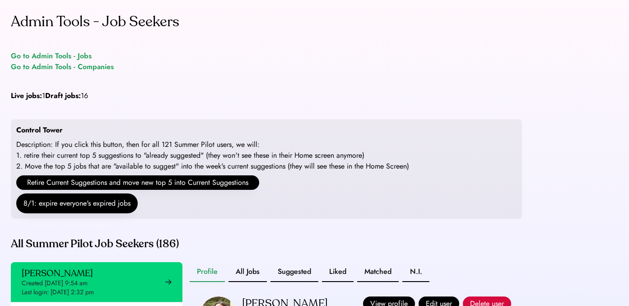
click at [68, 62] on div "Go to Admin Tools - Companies" at bounding box center [62, 66] width 103 height 11
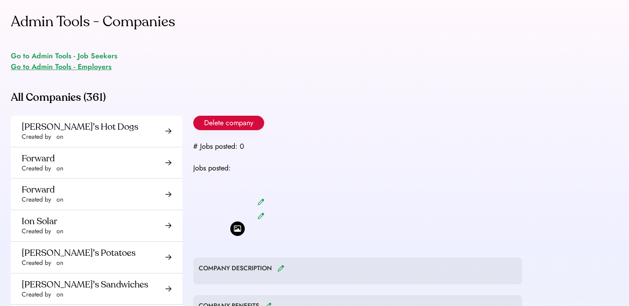
click at [70, 65] on div "Go to Admin Tools - Employers" at bounding box center [61, 66] width 101 height 11
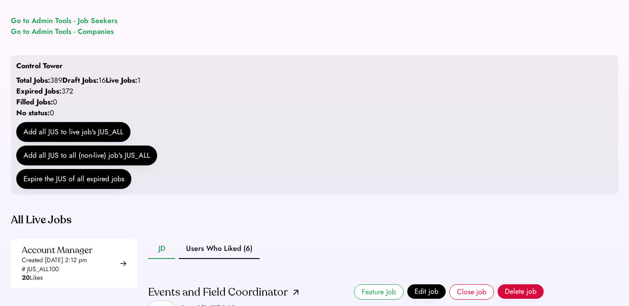
scroll to position [78, 0]
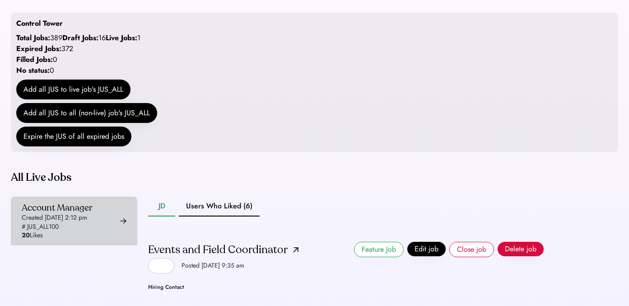
click at [51, 231] on div "# JUS_ALL100" at bounding box center [40, 226] width 37 height 9
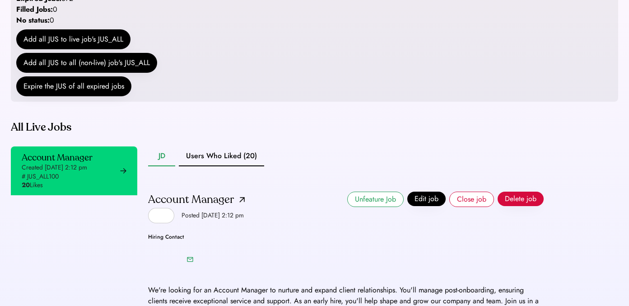
scroll to position [221, 0]
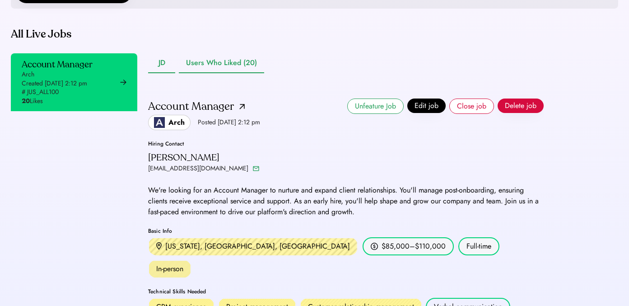
click at [218, 73] on button "Users Who Liked (20)" at bounding box center [221, 63] width 85 height 20
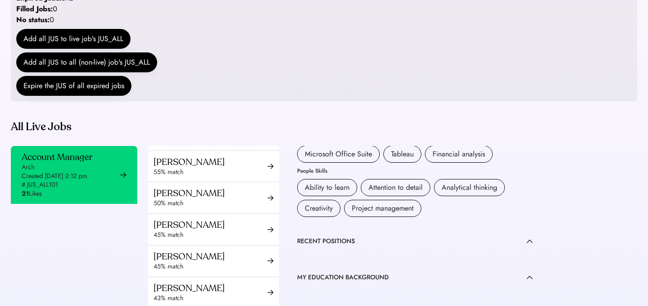
scroll to position [170, 0]
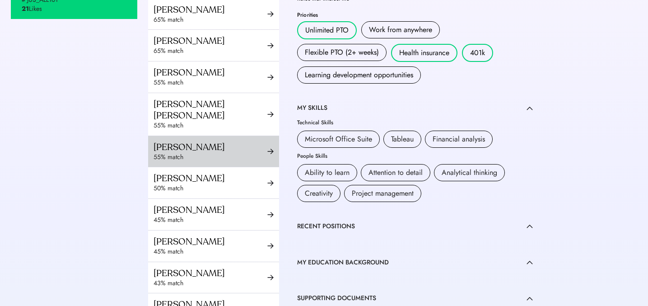
scroll to position [223, 0]
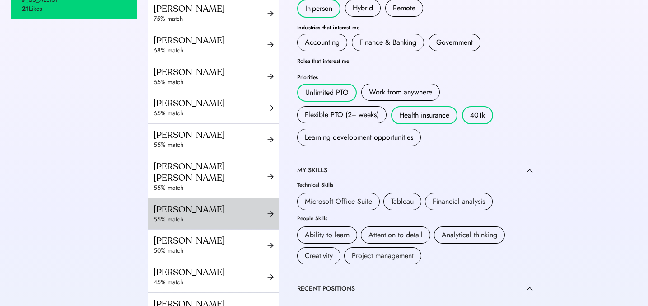
click at [204, 213] on div "Briana Evans" at bounding box center [211, 209] width 114 height 11
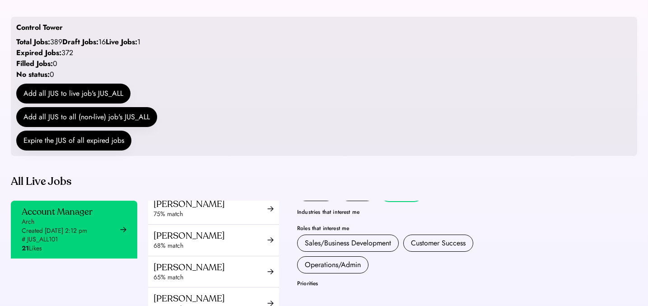
scroll to position [35, 0]
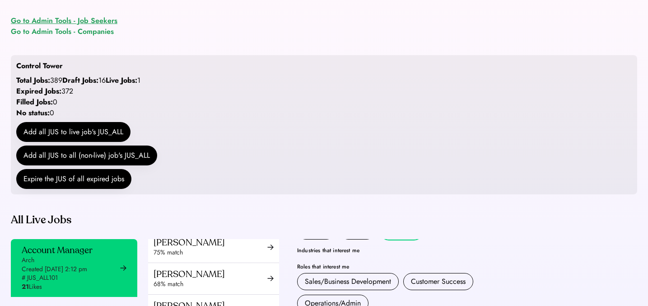
click at [76, 24] on div "Go to Admin Tools - Job Seekers" at bounding box center [64, 20] width 107 height 11
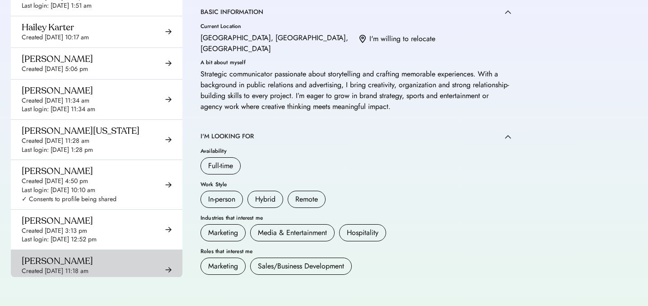
scroll to position [2657, 0]
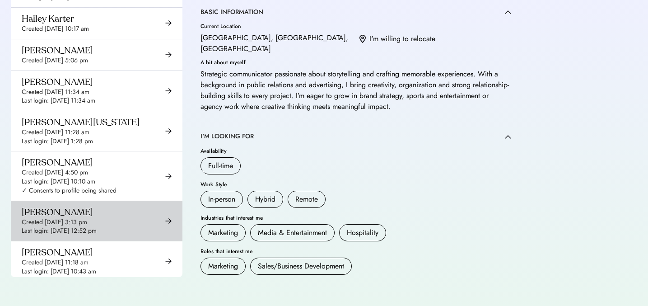
click at [97, 226] on div "Last login: [DATE] 12:52 pm" at bounding box center [59, 230] width 75 height 9
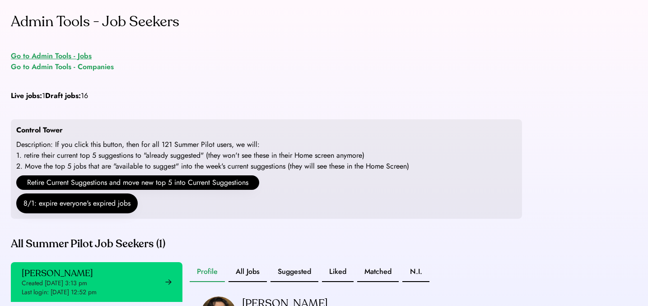
click at [67, 56] on div "Go to Admin Tools - Jobs" at bounding box center [51, 56] width 81 height 11
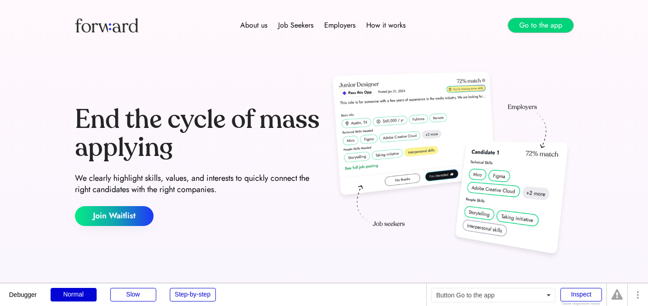
click at [543, 25] on button "Go to the app" at bounding box center [540, 25] width 65 height 14
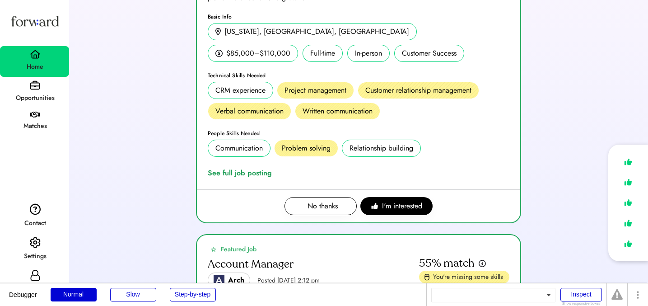
scroll to position [183, 0]
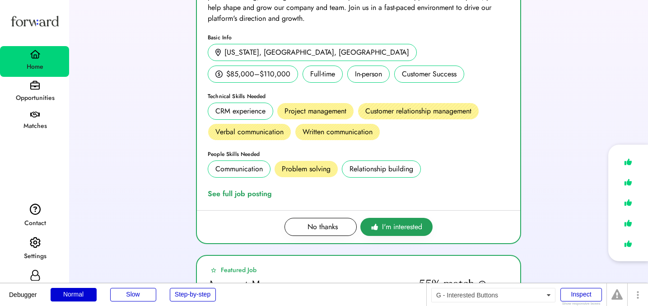
click at [414, 228] on span "I'm interested" at bounding box center [402, 226] width 40 height 11
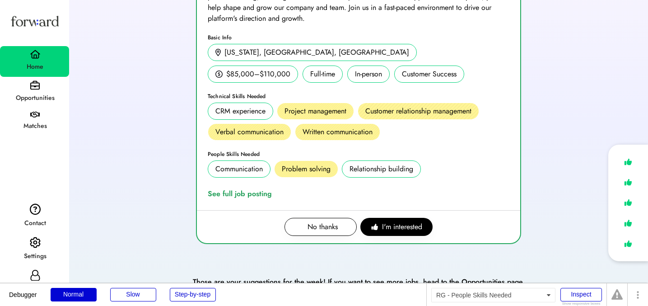
scroll to position [311, 0]
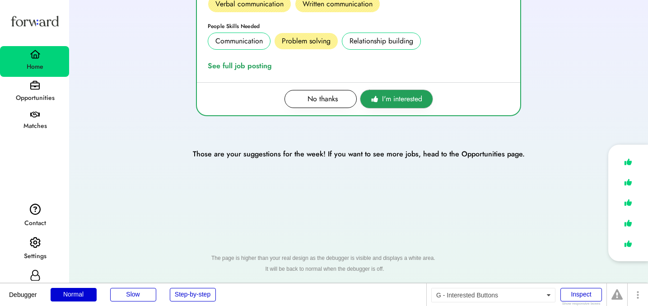
click at [397, 103] on span "I'm interested" at bounding box center [402, 98] width 40 height 11
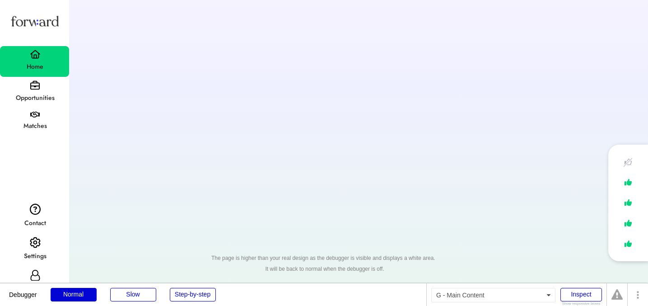
scroll to position [0, 0]
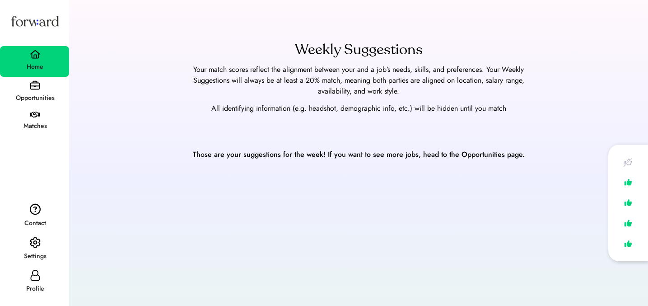
click at [29, 249] on div "Settings" at bounding box center [35, 256] width 68 height 16
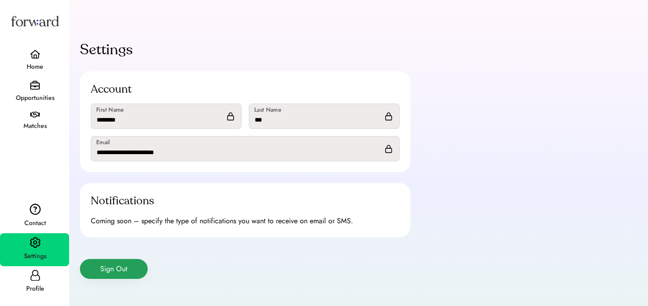
click at [121, 265] on button "Sign Out" at bounding box center [114, 269] width 68 height 20
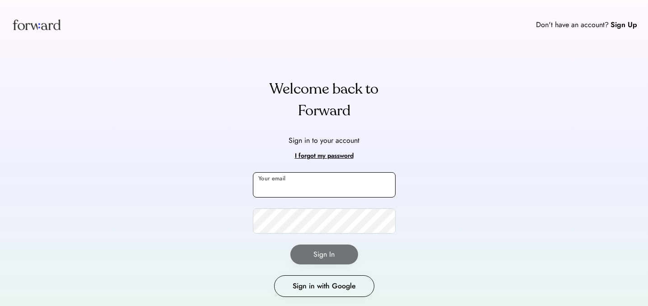
click at [279, 193] on input "email" at bounding box center [324, 184] width 143 height 25
type input "**********"
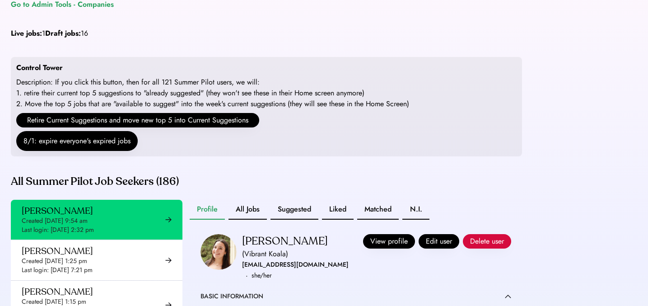
scroll to position [18, 0]
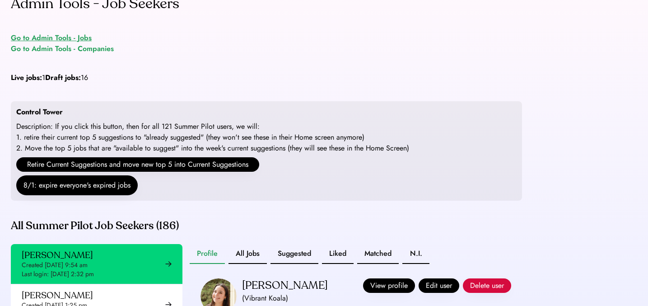
click at [59, 39] on div "Go to Admin Tools - Jobs" at bounding box center [51, 38] width 81 height 11
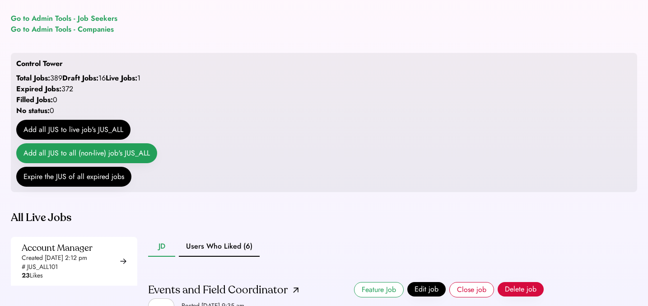
scroll to position [88, 0]
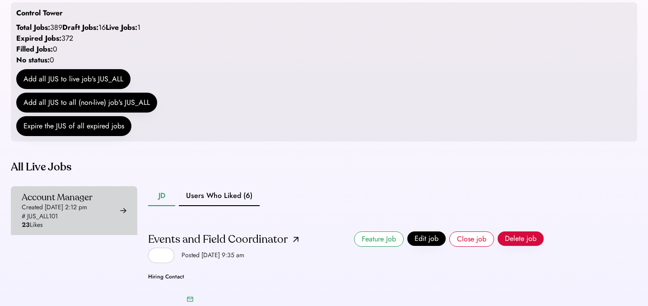
click at [100, 210] on div "Account Manager Created Aug 6, 2025 2:12 pm # JUS_ALL101 23 Likes" at bounding box center [74, 210] width 126 height 49
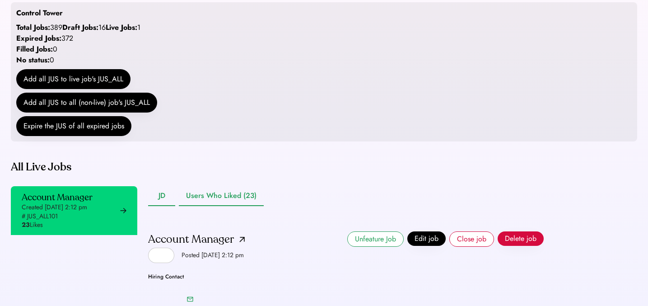
click at [224, 206] on button "Users Who Liked (23)" at bounding box center [221, 196] width 85 height 20
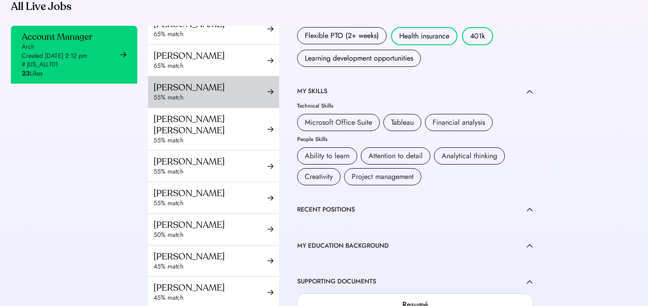
scroll to position [421, 0]
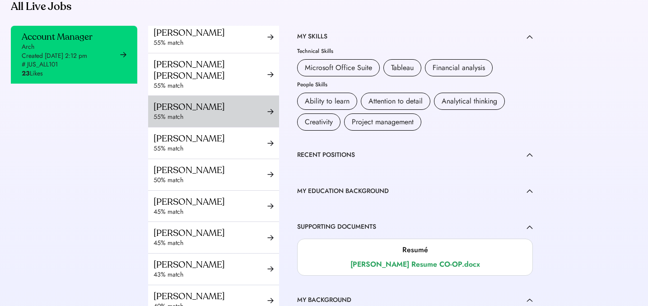
click at [228, 118] on div "55% match" at bounding box center [211, 116] width 114 height 9
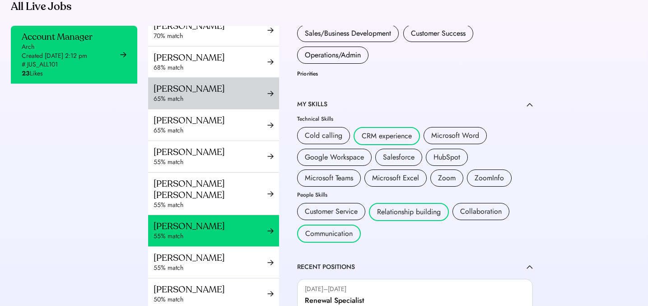
scroll to position [233, 0]
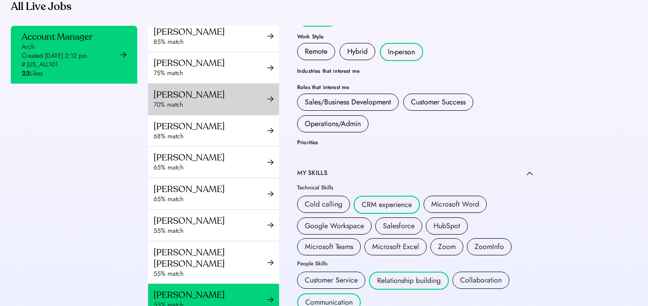
click at [228, 109] on div "70% match" at bounding box center [211, 104] width 114 height 9
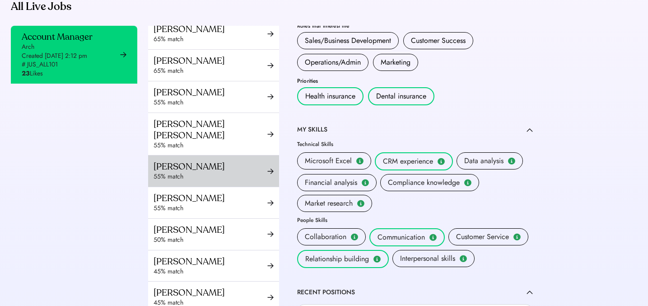
scroll to position [398, 0]
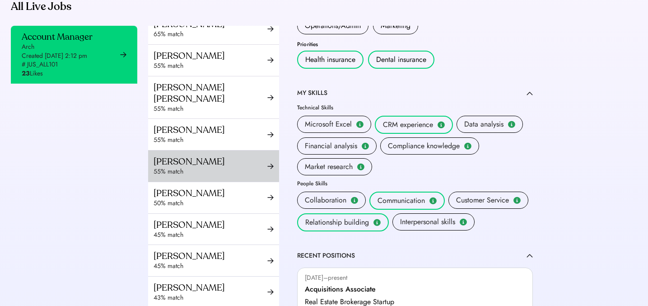
click at [219, 162] on div "Harrison Kim" at bounding box center [211, 161] width 114 height 11
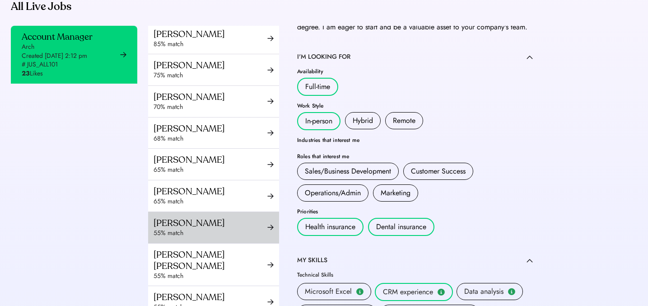
scroll to position [227, 0]
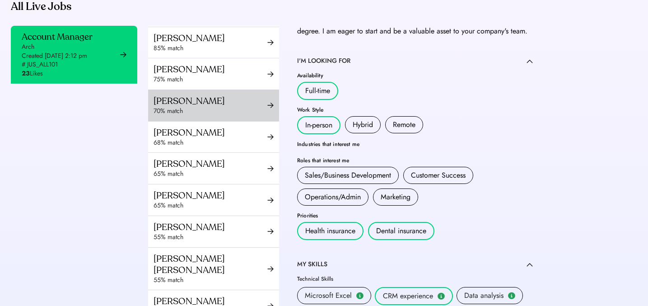
click at [217, 107] on div "Harrison Kim" at bounding box center [211, 100] width 114 height 11
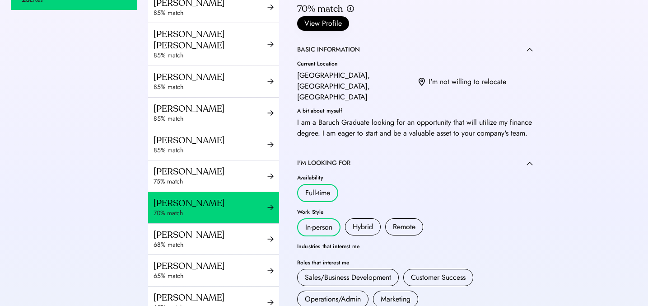
scroll to position [251, 0]
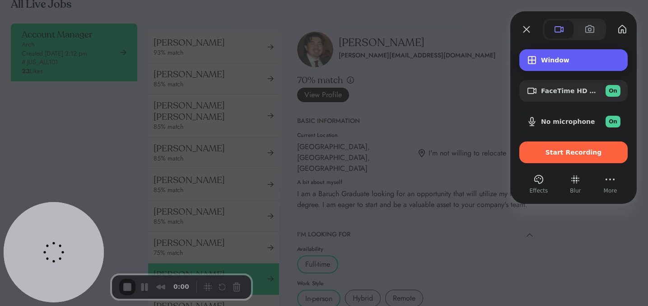
click at [572, 54] on div "Window" at bounding box center [573, 60] width 108 height 22
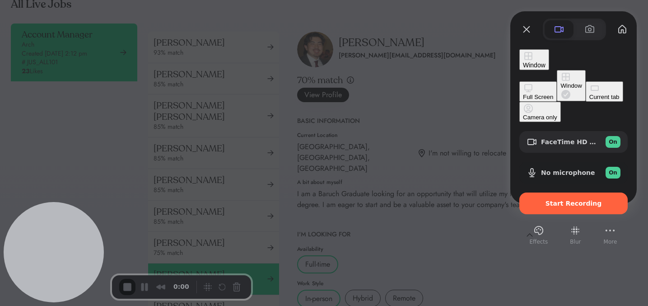
click at [586, 102] on button "Current tab" at bounding box center [604, 91] width 37 height 20
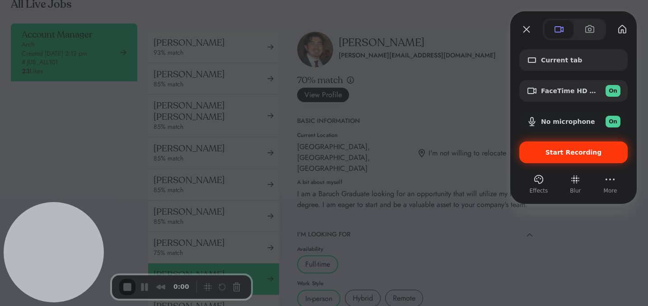
click at [573, 143] on div "Start Recording" at bounding box center [573, 152] width 108 height 22
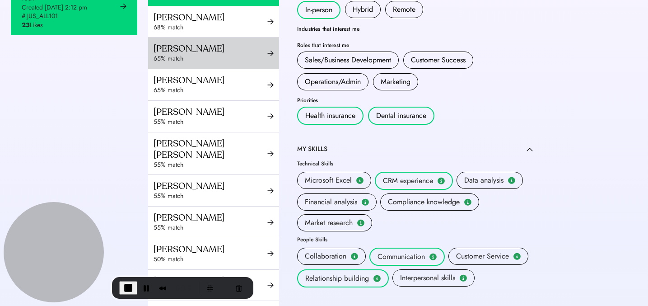
scroll to position [310, 0]
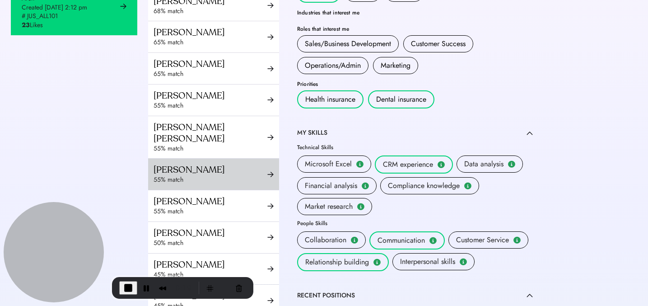
click at [185, 196] on div "[PERSON_NAME]" at bounding box center [211, 201] width 114 height 11
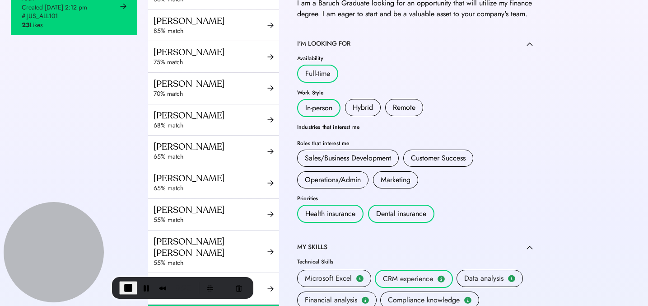
scroll to position [269, 0]
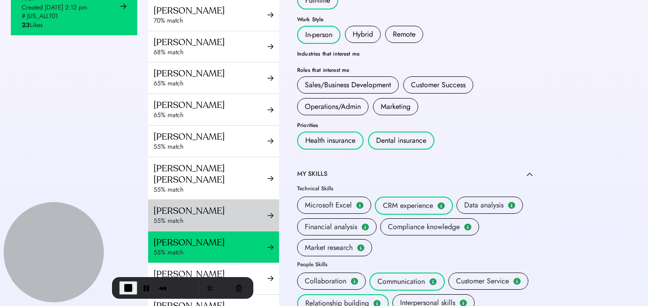
click at [224, 212] on div "Briana Evans" at bounding box center [211, 210] width 114 height 11
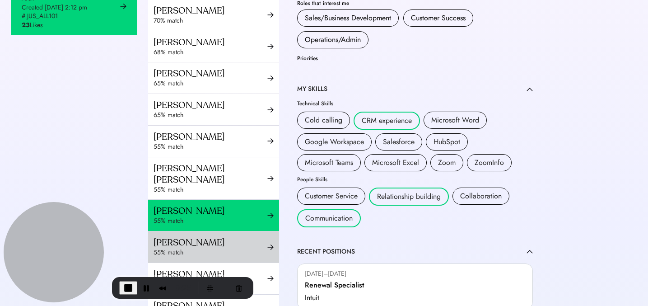
click at [223, 249] on div "55% match" at bounding box center [211, 252] width 114 height 9
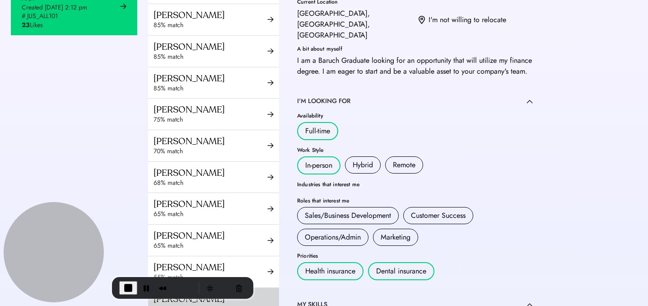
scroll to position [1, 0]
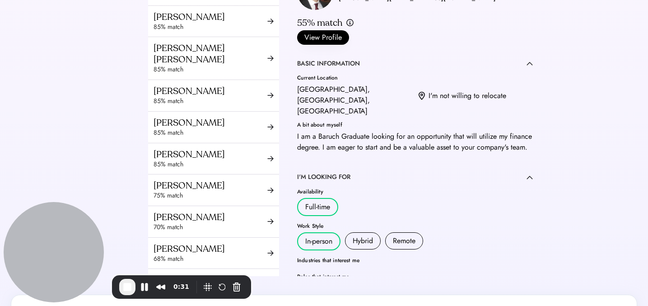
scroll to position [385, 0]
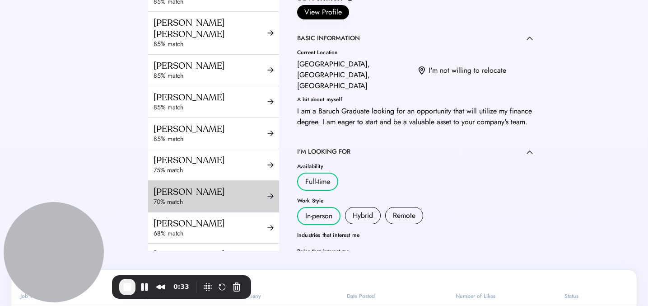
click at [209, 206] on div "70% match" at bounding box center [211, 201] width 114 height 9
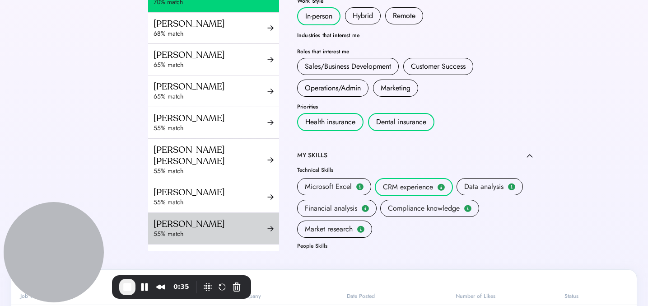
scroll to position [207, 0]
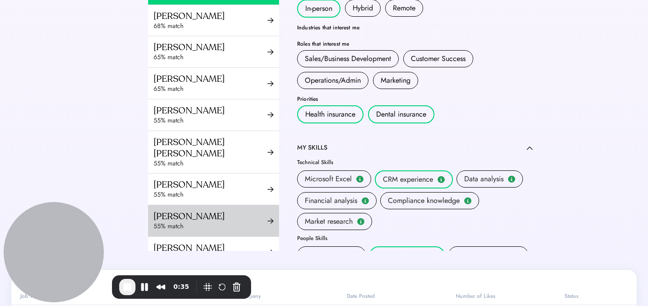
click at [208, 216] on div "Harrison Kim" at bounding box center [211, 215] width 114 height 11
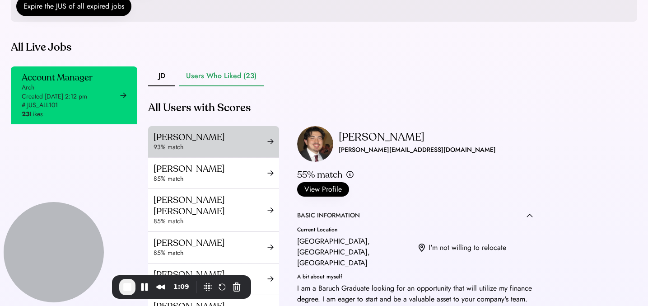
scroll to position [151, 0]
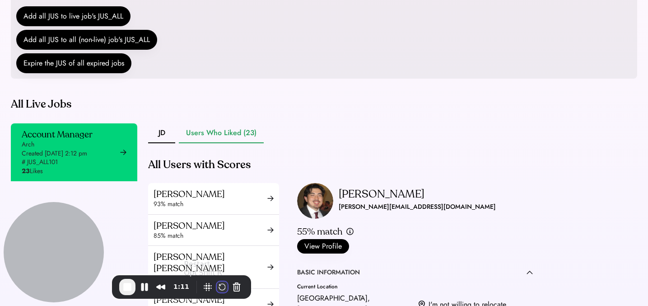
click at [220, 287] on button "Restart Recording" at bounding box center [222, 286] width 11 height 11
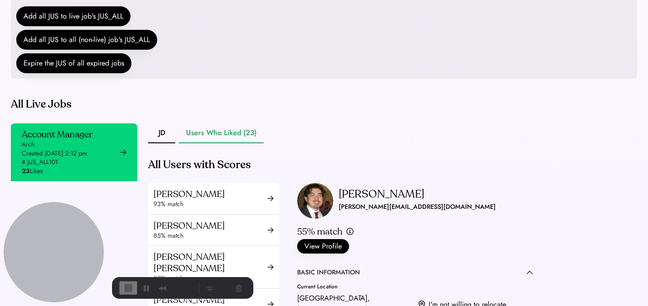
click at [237, 288] on button "Cancel Recording" at bounding box center [236, 287] width 14 height 14
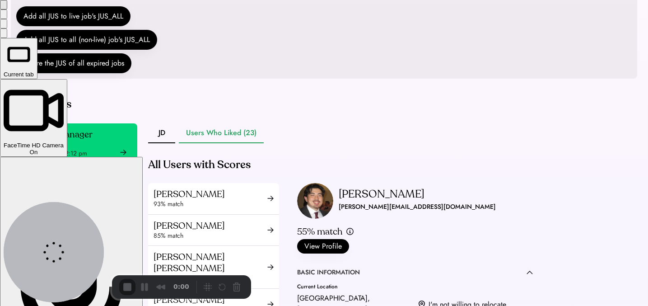
click at [34, 71] on span "Current tab" at bounding box center [19, 74] width 30 height 7
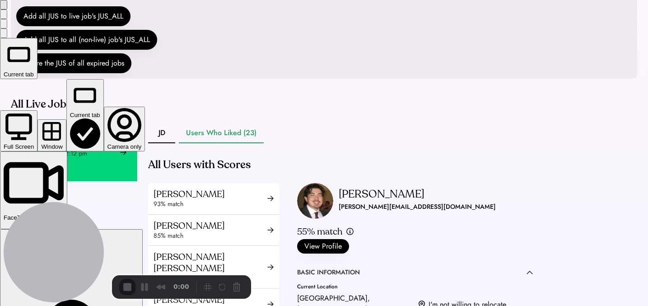
click at [62, 143] on div "Window" at bounding box center [51, 146] width 21 height 7
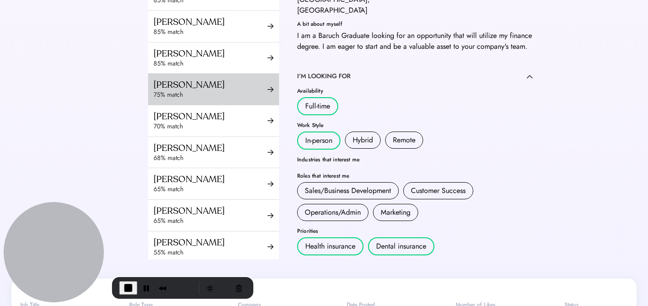
scroll to position [94, 0]
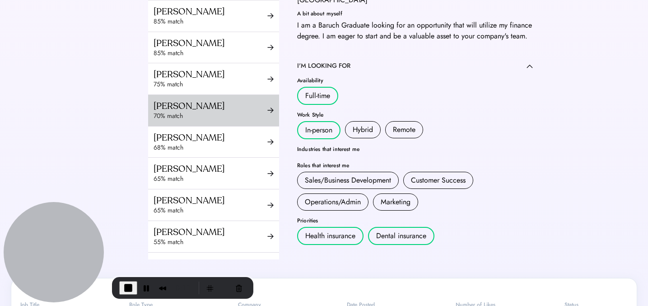
click at [189, 112] on div "Harrison Kim" at bounding box center [211, 105] width 114 height 11
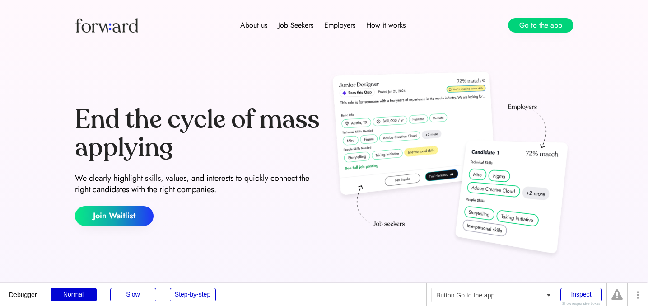
click at [542, 26] on button "Go to the app" at bounding box center [540, 25] width 65 height 14
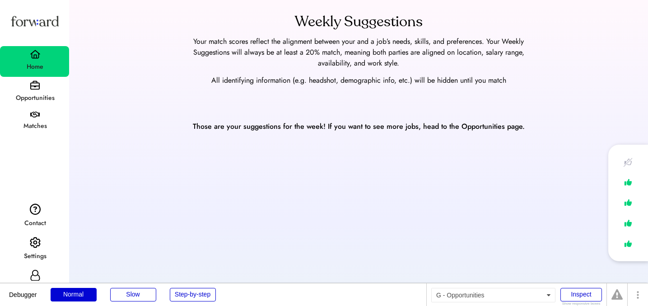
click at [26, 89] on div "Opportunities" at bounding box center [34, 92] width 69 height 31
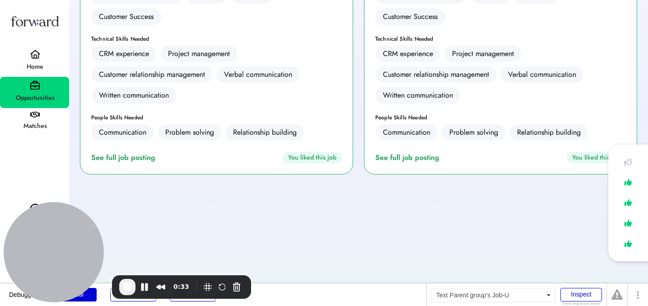
scroll to position [272, 0]
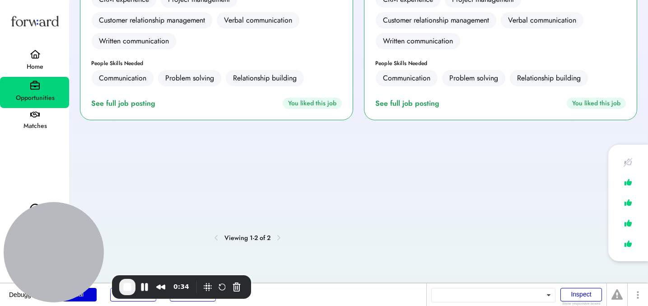
click at [409, 98] on div "See full job posting" at bounding box center [409, 103] width 68 height 11
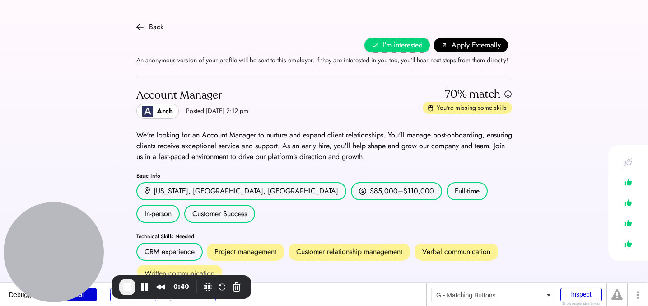
click at [390, 43] on span "I'm interested" at bounding box center [402, 45] width 40 height 11
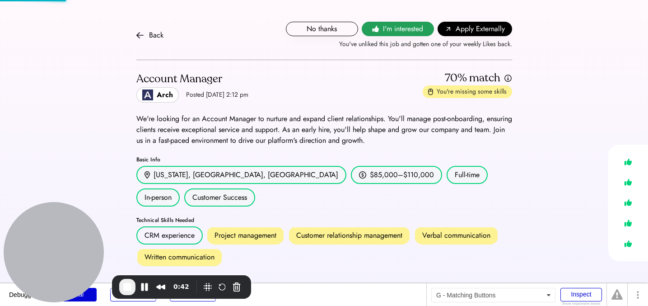
click at [397, 29] on span "I'm interested" at bounding box center [403, 28] width 40 height 11
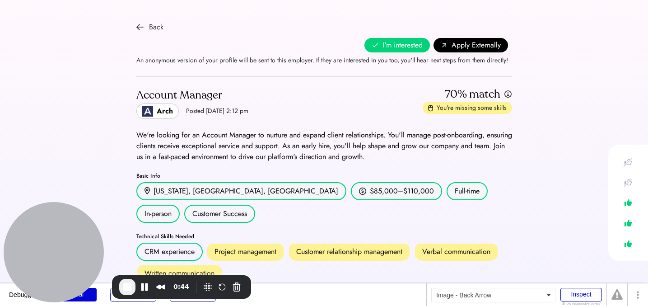
click at [141, 23] on img at bounding box center [139, 26] width 7 height 7
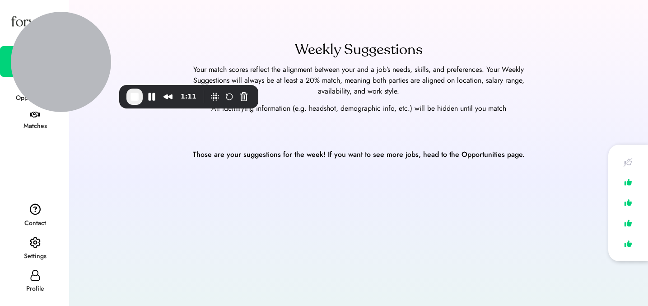
drag, startPoint x: 25, startPoint y: 236, endPoint x: 41, endPoint y: -42, distance: 278.6
click at [41, 0] on html "Weekly Suggestions Your match scores reflect the alignment between your and a j…" at bounding box center [324, 153] width 648 height 306
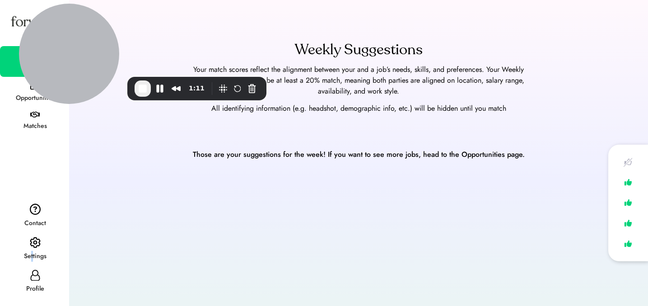
click at [32, 257] on div "Settings" at bounding box center [35, 256] width 68 height 11
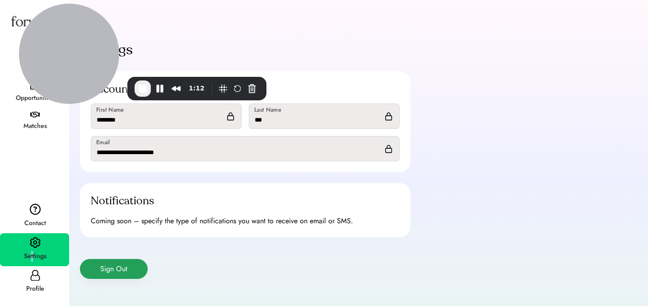
click at [125, 263] on button "Sign Out" at bounding box center [114, 269] width 68 height 20
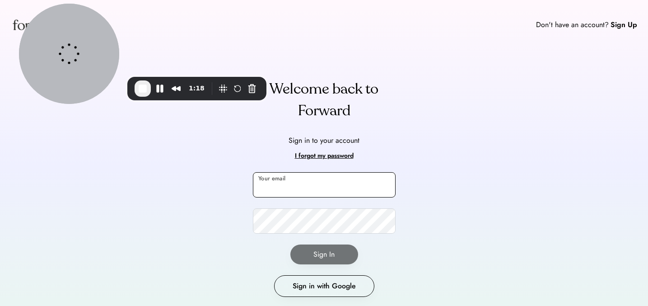
click at [306, 190] on input "email" at bounding box center [324, 184] width 143 height 25
type input "**********"
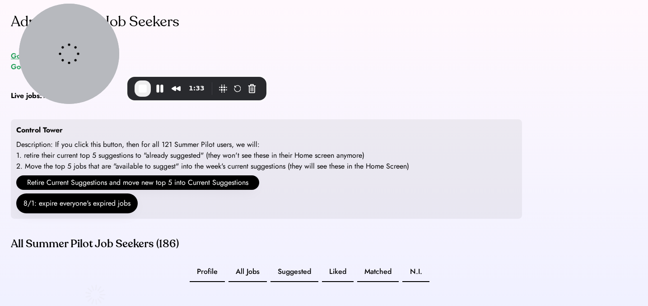
click at [14, 56] on div "Go to Admin Tools - Jobs" at bounding box center [51, 56] width 81 height 11
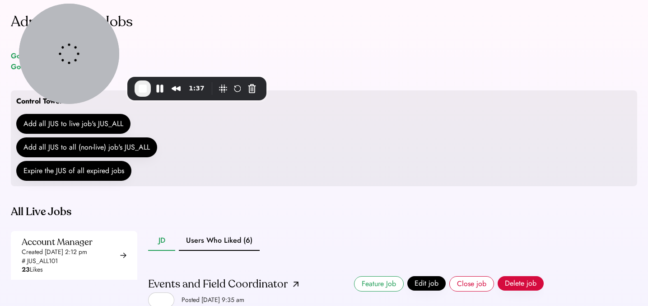
scroll to position [100, 0]
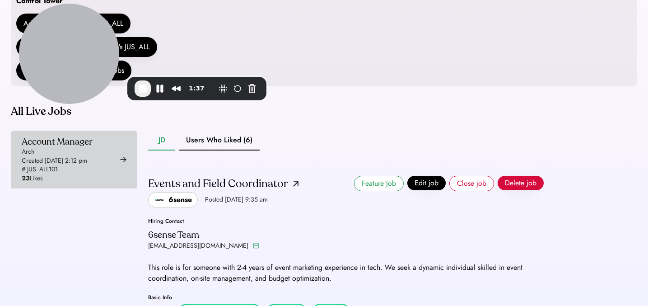
click at [84, 152] on div "Admin Tools - Jobs Go to Admin Tools - Job Seekers Go to Admin Tools - Companie…" at bounding box center [324, 266] width 648 height 733
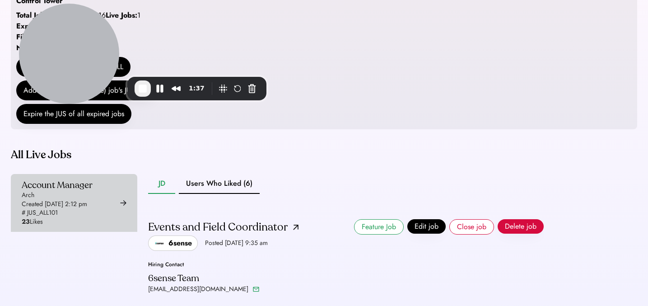
click at [92, 218] on div "Account Manager Arch Created [DATE] 2:12 pm # JUS_ALL101 23 Likes" at bounding box center [57, 202] width 71 height 47
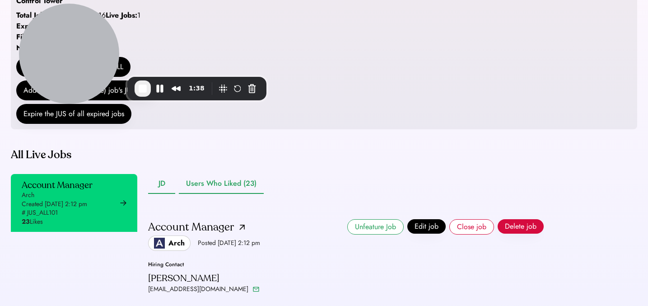
click at [214, 194] on button "Users Who Liked (23)" at bounding box center [221, 184] width 85 height 20
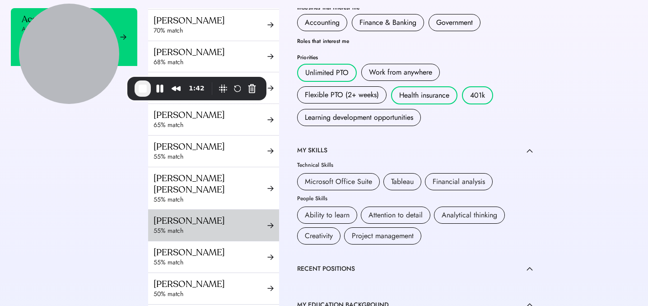
scroll to position [340, 0]
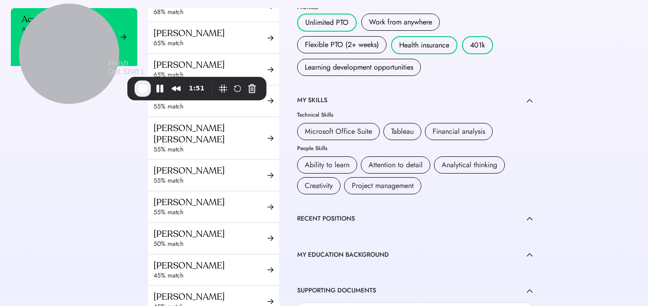
click at [145, 88] on span "End Recording" at bounding box center [142, 88] width 11 height 11
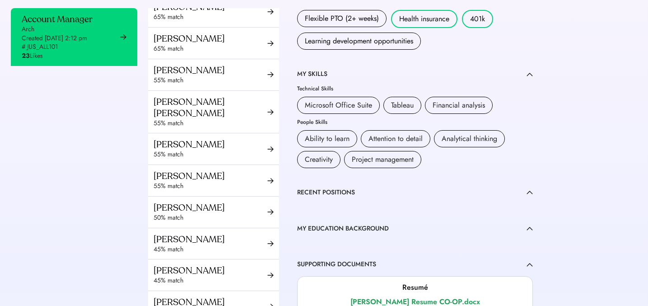
scroll to position [367, 0]
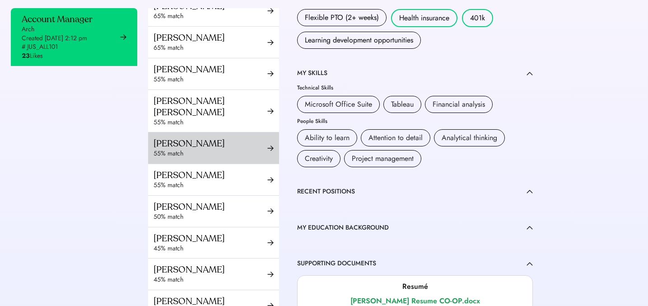
click at [188, 147] on div "Briana Evans" at bounding box center [211, 143] width 114 height 11
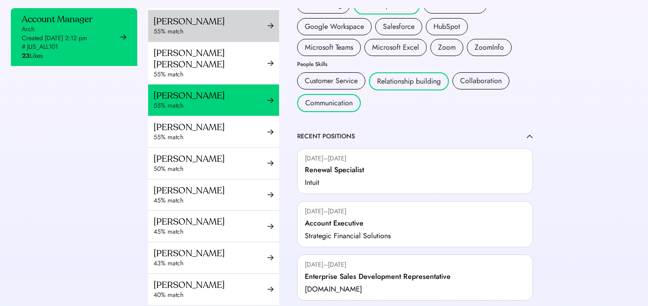
scroll to position [305, 0]
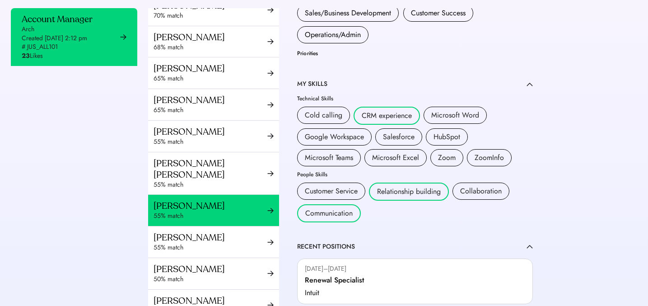
click at [241, 207] on div "Briana Evans" at bounding box center [211, 205] width 114 height 11
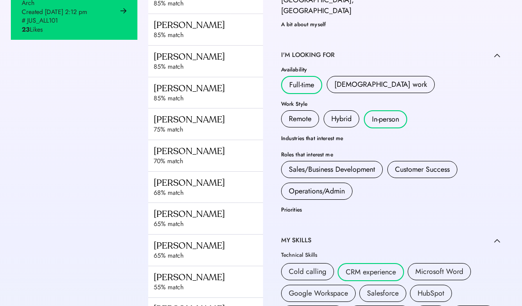
scroll to position [0, 0]
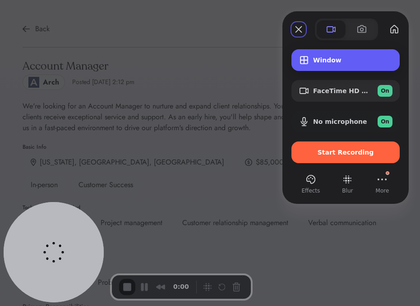
click at [331, 50] on div "Window" at bounding box center [346, 60] width 108 height 22
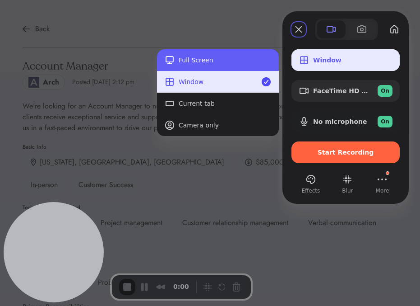
click at [224, 65] on button "Full Screen" at bounding box center [218, 60] width 122 height 22
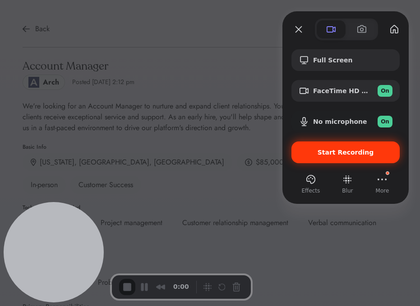
click at [321, 143] on div "Start Recording" at bounding box center [346, 152] width 108 height 22
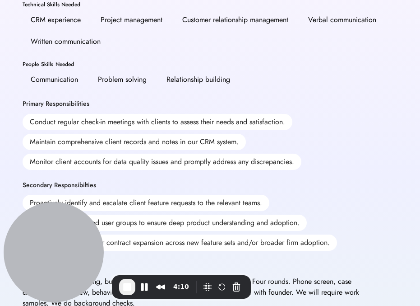
scroll to position [179, 0]
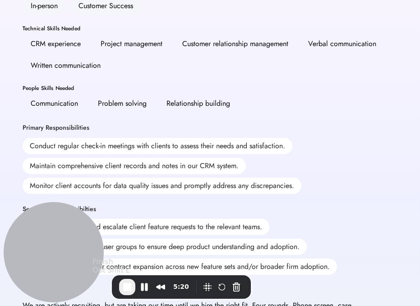
click at [123, 291] on span "End Recording" at bounding box center [127, 286] width 11 height 11
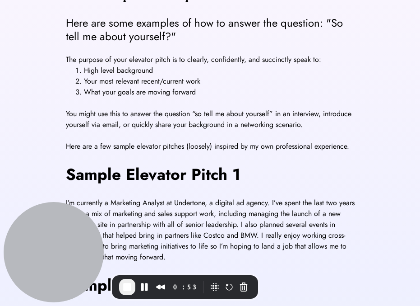
scroll to position [299, 0]
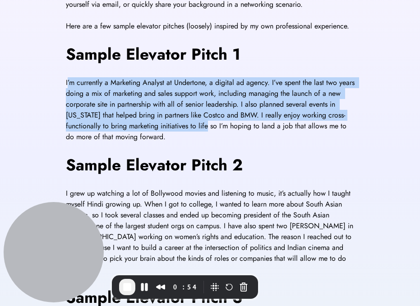
drag, startPoint x: 67, startPoint y: 84, endPoint x: 213, endPoint y: 128, distance: 152.7
click at [213, 128] on span "I’m currently a Marketing Analyst at Undertone, a digital ad agency. I’ve spent…" at bounding box center [211, 109] width 291 height 65
click at [213, 129] on span "I’m currently a Marketing Analyst at Undertone, a digital ad agency. I’ve spent…" at bounding box center [211, 109] width 291 height 65
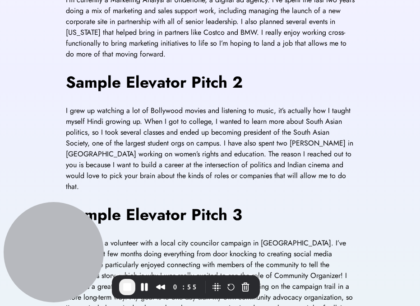
click at [168, 138] on span "I grew up watching a lot of Bollywood movies and listening to music, it’s actua…" at bounding box center [211, 148] width 290 height 86
click at [168, 139] on span "I grew up watching a lot of Bollywood movies and listening to music, it’s actua…" at bounding box center [211, 148] width 290 height 86
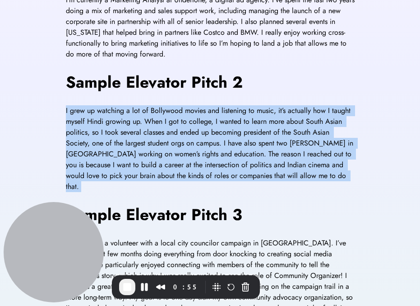
click at [168, 139] on span "I grew up watching a lot of Bollywood movies and listening to music, it’s actua…" at bounding box center [211, 148] width 290 height 86
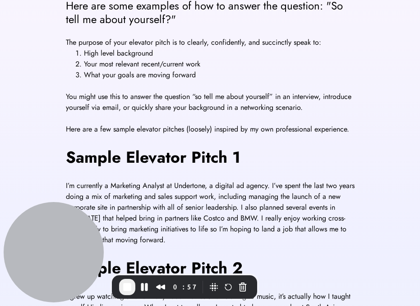
click at [158, 120] on div "The purpose of your elevator pitch is to clearly, confidently, and succinctly s…" at bounding box center [210, 273] width 289 height 472
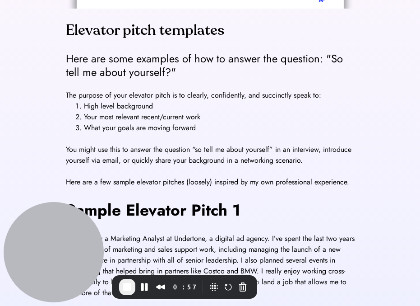
scroll to position [106, 0]
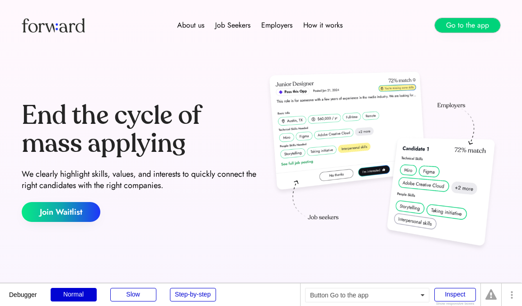
click at [481, 28] on button "Go to the app" at bounding box center [466, 25] width 65 height 14
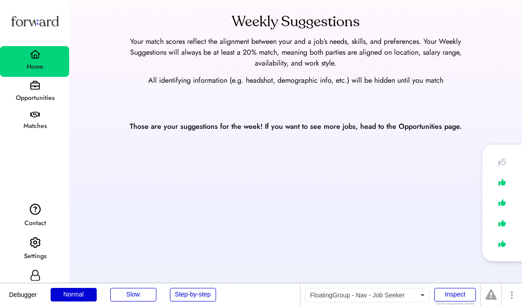
click at [51, 101] on div "Opportunities" at bounding box center [35, 98] width 68 height 11
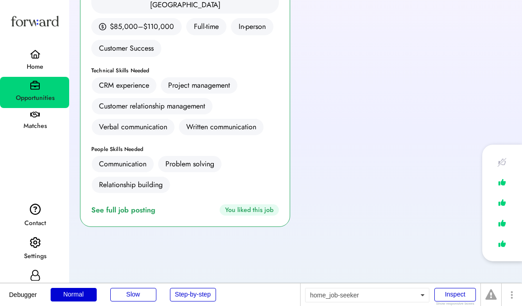
scroll to position [266, 0]
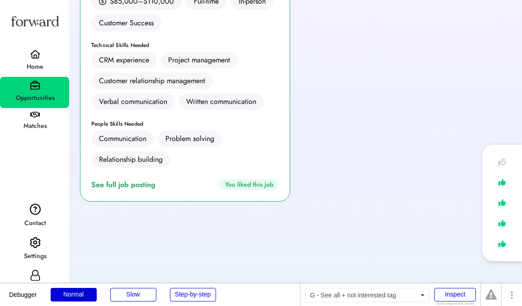
click at [261, 179] on div "You liked this job" at bounding box center [248, 184] width 59 height 11
click at [119, 179] on div "See full job posting" at bounding box center [125, 184] width 68 height 11
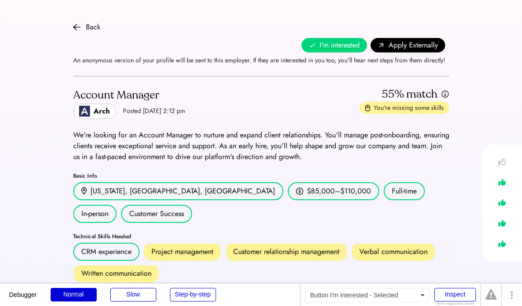
click at [334, 41] on span "I'm interested" at bounding box center [339, 45] width 40 height 11
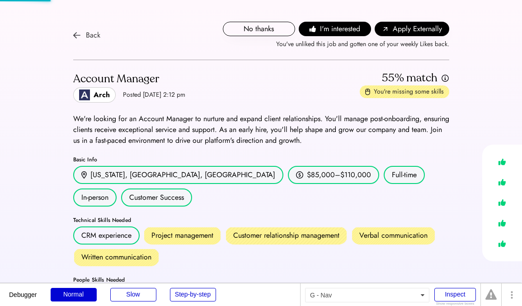
click at [81, 33] on div "Back" at bounding box center [86, 35] width 27 height 11
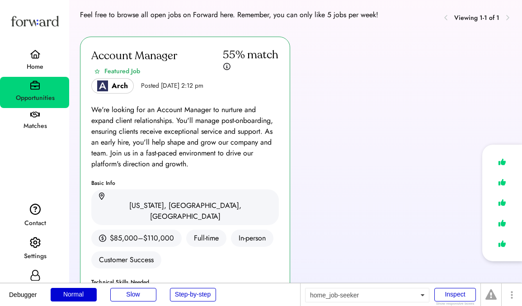
scroll to position [61, 0]
